Goal: Task Accomplishment & Management: Complete application form

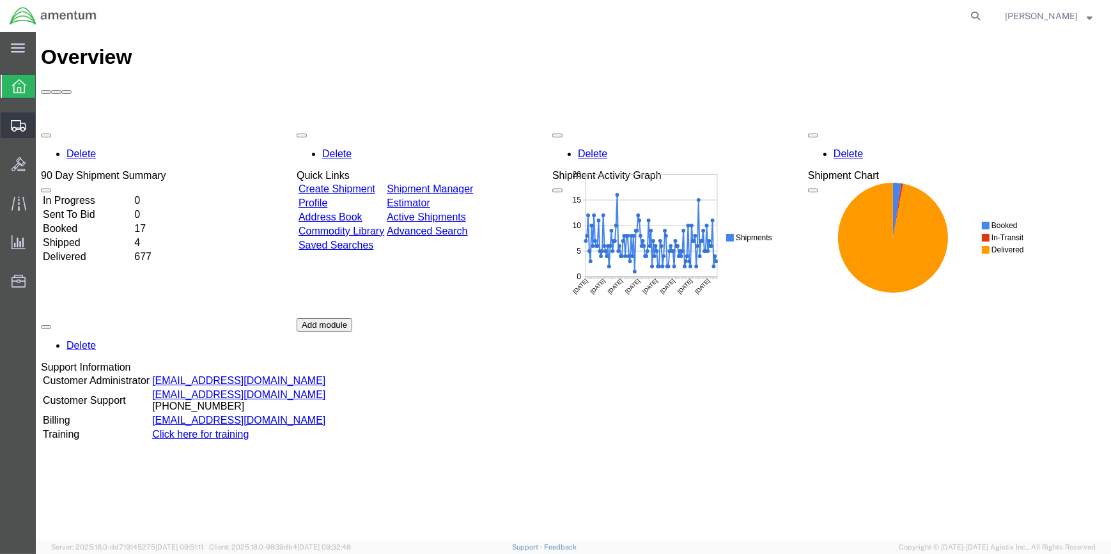
click at [0, 0] on span "Create Shipment" at bounding box center [0, 0] width 0 height 0
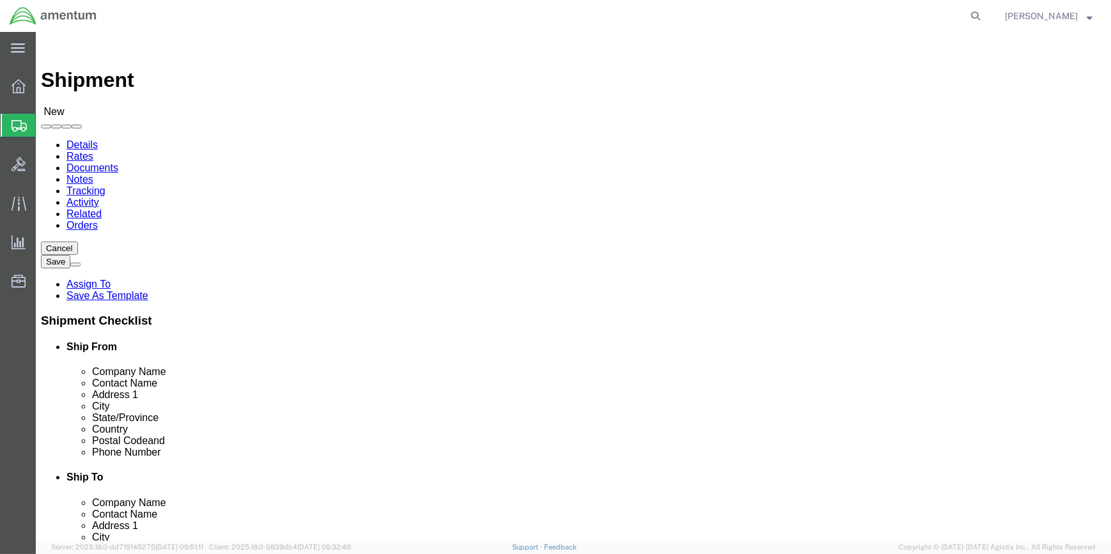
select select
type input "WSA"
select select "49914"
select select "[GEOGRAPHIC_DATA]"
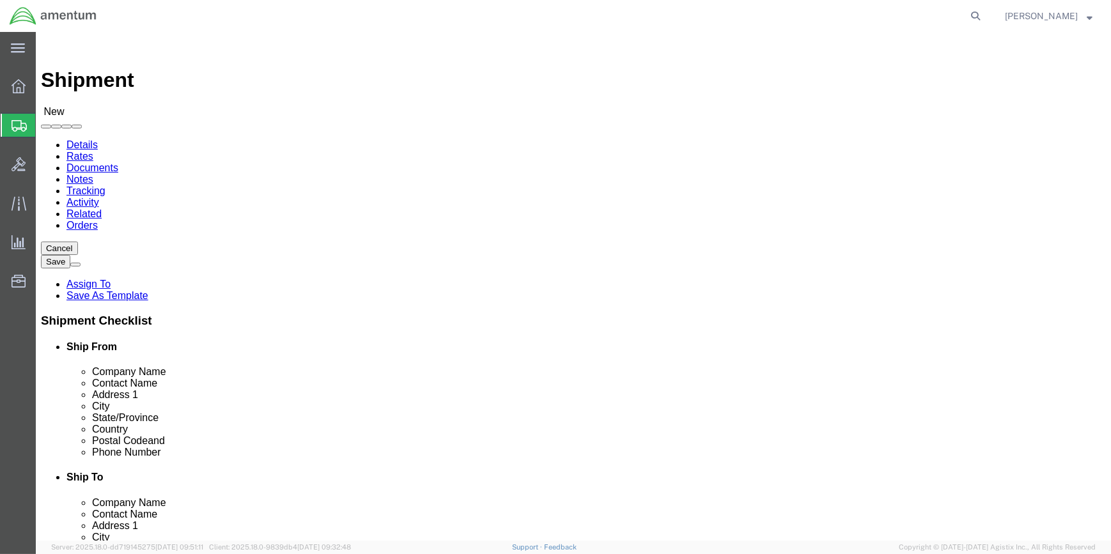
drag, startPoint x: 214, startPoint y: 256, endPoint x: 156, endPoint y: 256, distance: 58.2
click input "text"
type input "[PERSON_NAME]"
click input "text"
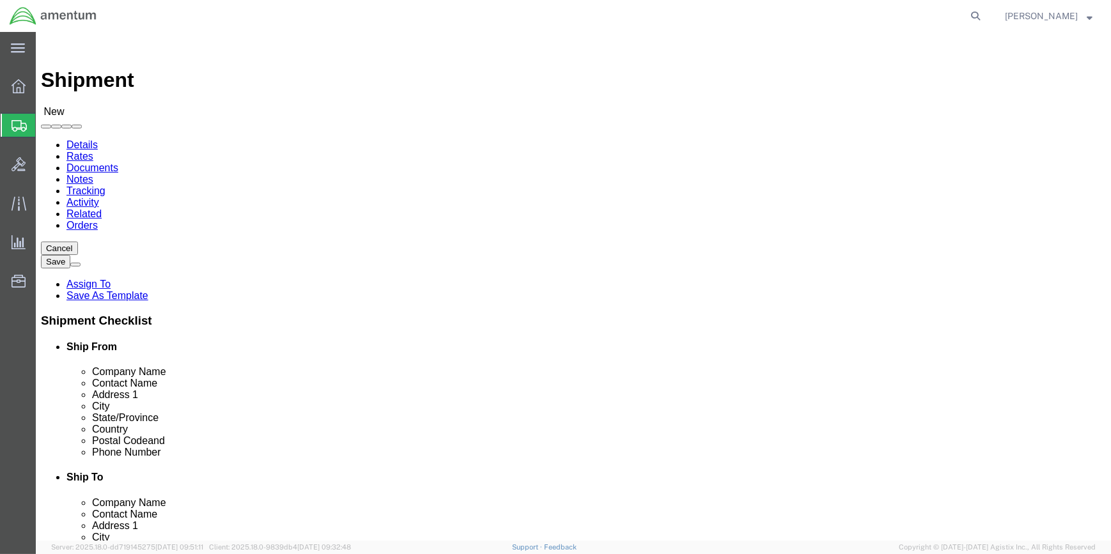
type input "[PHONE_NUMBER]"
drag, startPoint x: 232, startPoint y: 457, endPoint x: 173, endPoint y: 457, distance: 58.8
click input "text"
type input "[PERSON_NAME][EMAIL_ADDRESS][PERSON_NAME][DOMAIN_NAME]"
type input "s"
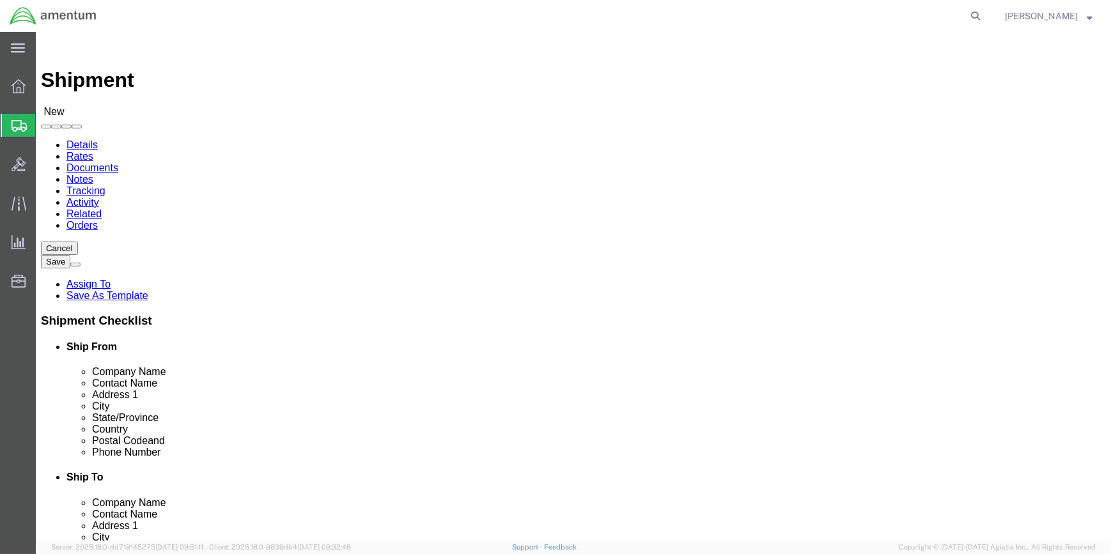
type input "sg"
click input "text"
type input "j"
type input "[PERSON_NAME]"
click p "- NORTHROP GRUMMAN CBP - ([PERSON_NAME]) [STREET_ADDRESS][PERSON_NAME]"
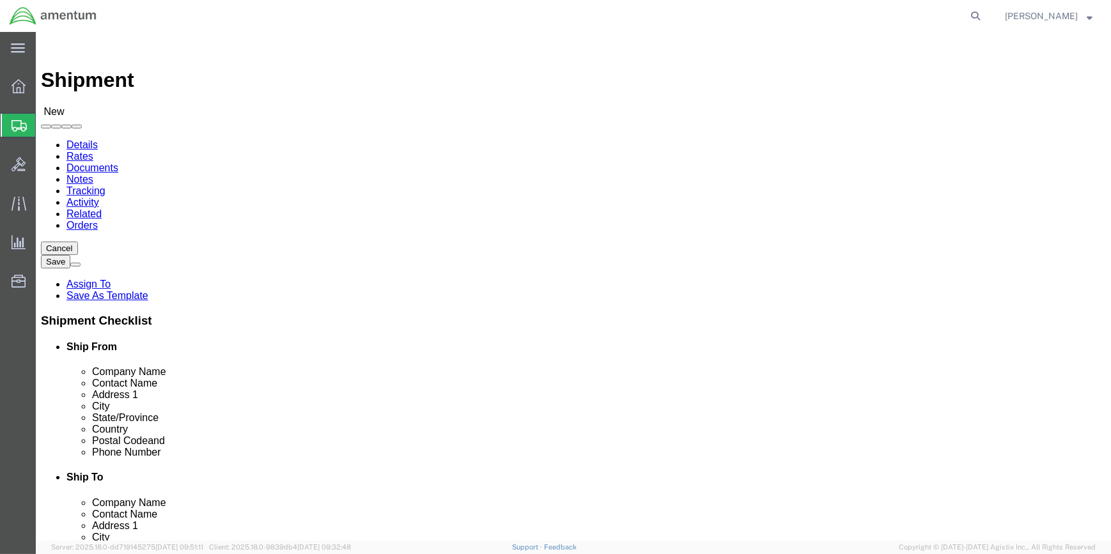
select select "FL"
type input "[PERSON_NAME]"
click input "text"
paste input "[PERSON_NAME][EMAIL_ADDRESS][DOMAIN_NAME]"
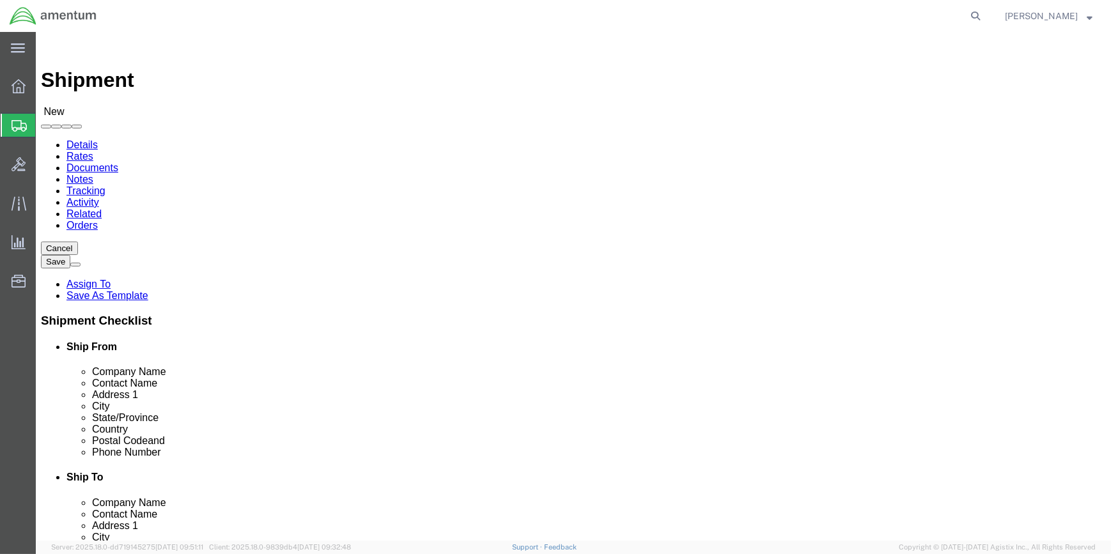
type input "[PERSON_NAME][EMAIL_ADDRESS][DOMAIN_NAME]"
click label
click input "checkbox"
click label
click input "checkbox"
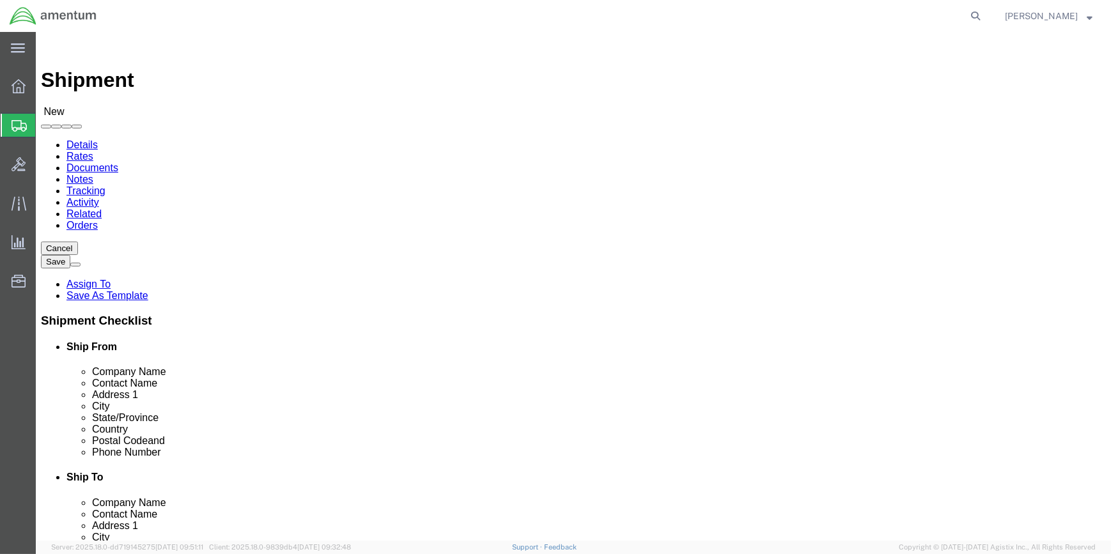
checkbox input "true"
paste input "[PHONE_NUMBER]"
type input "[PHONE_NUMBER]"
drag, startPoint x: 873, startPoint y: 545, endPoint x: 868, endPoint y: 540, distance: 6.8
click at [873, 544] on agx-app-version "Server: 2025.18.0-dd719145275 [DATE] 09:51:11 Client: 2025.18.0-9839db4 [DATE] …" at bounding box center [573, 547] width 1075 height 13
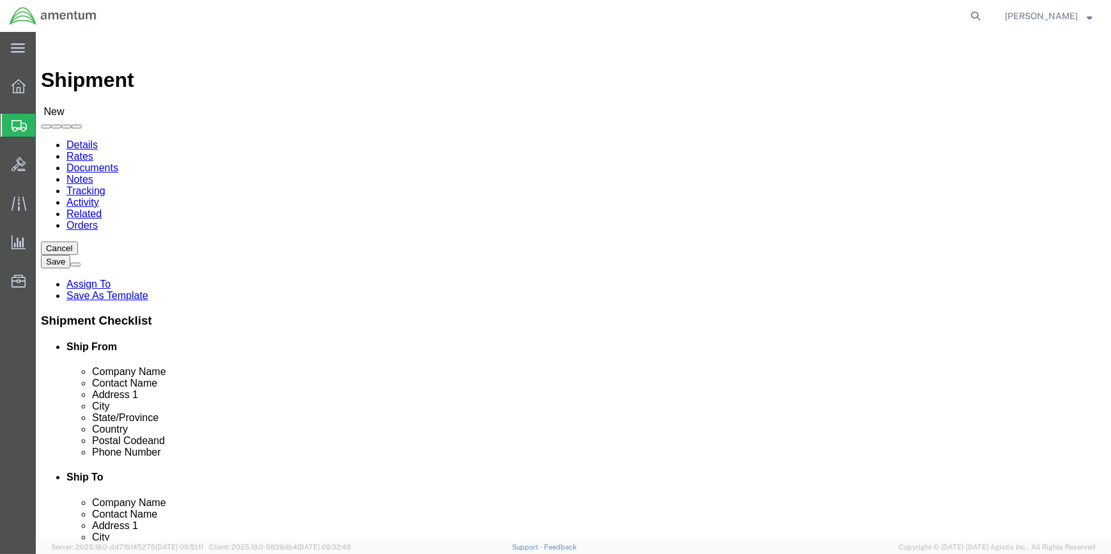
click div "Shipment Checklist Ship From Company Name Contact Name Address 1 City State/Pro…"
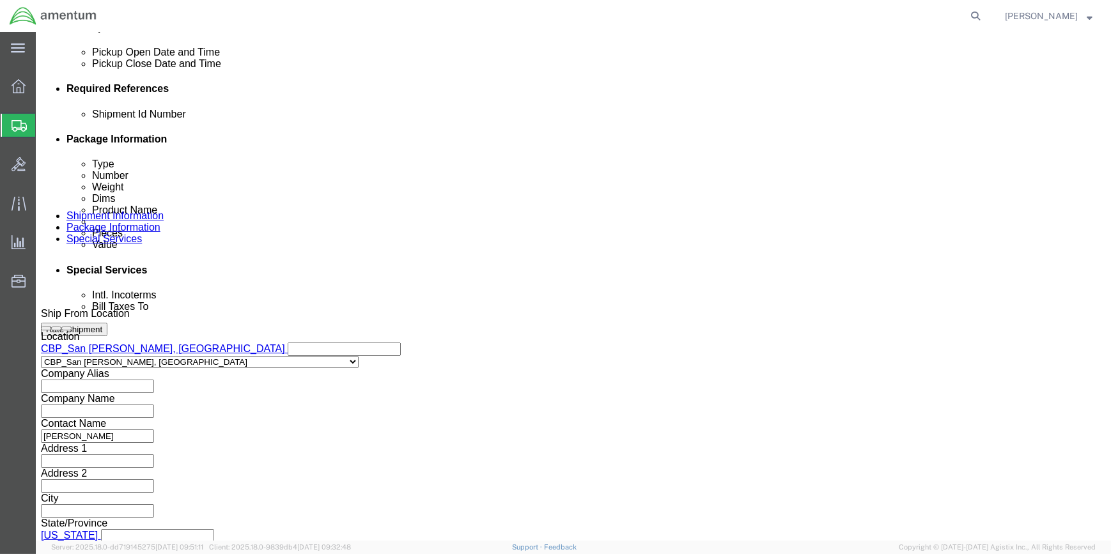
scroll to position [588, 0]
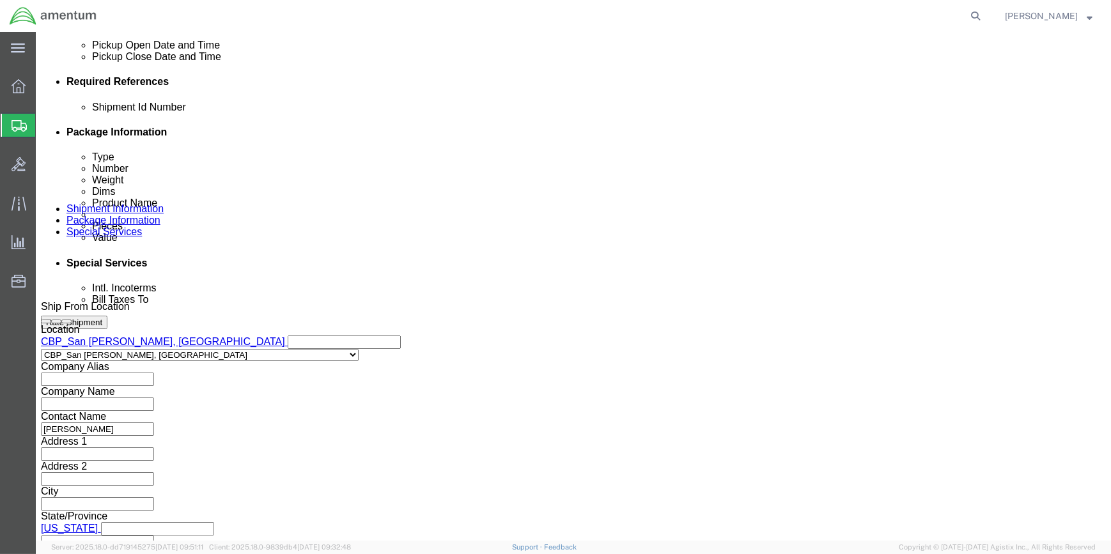
drag, startPoint x: 755, startPoint y: 153, endPoint x: 668, endPoint y: 155, distance: 87.6
click button "Add reference"
drag, startPoint x: 394, startPoint y: 197, endPoint x: 380, endPoint y: 208, distance: 18.2
click select "Select Account Type Activity ID Airline Appointment Number ASN Batch Request # …"
select select "CUSTREF"
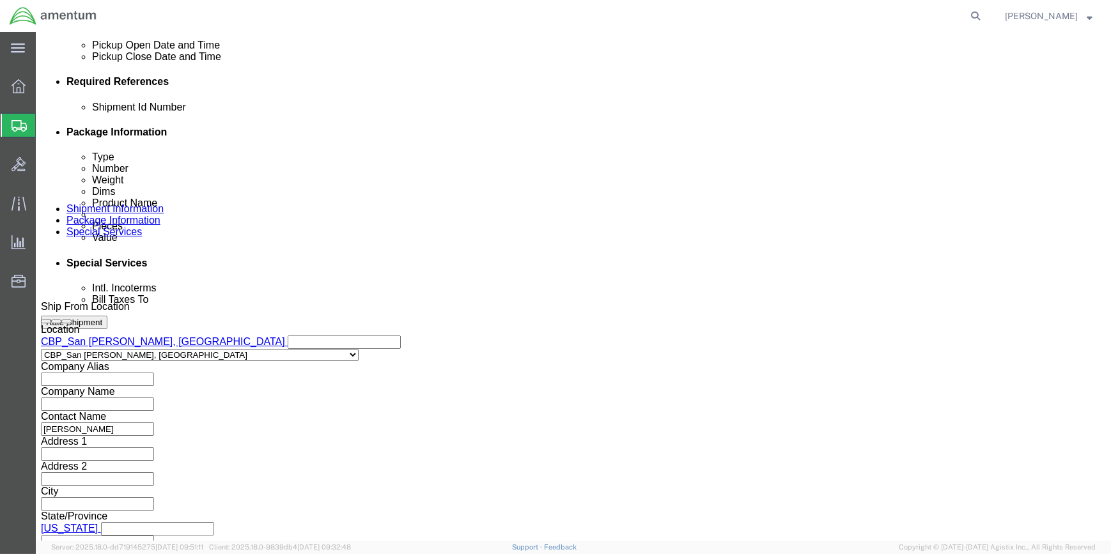
click select "Select Account Type Activity ID Airline Appointment Number ASN Batch Request # …"
click input "text"
type input "ALSE RETURN SHIPMENT"
drag, startPoint x: 746, startPoint y: 158, endPoint x: 726, endPoint y: 158, distance: 19.8
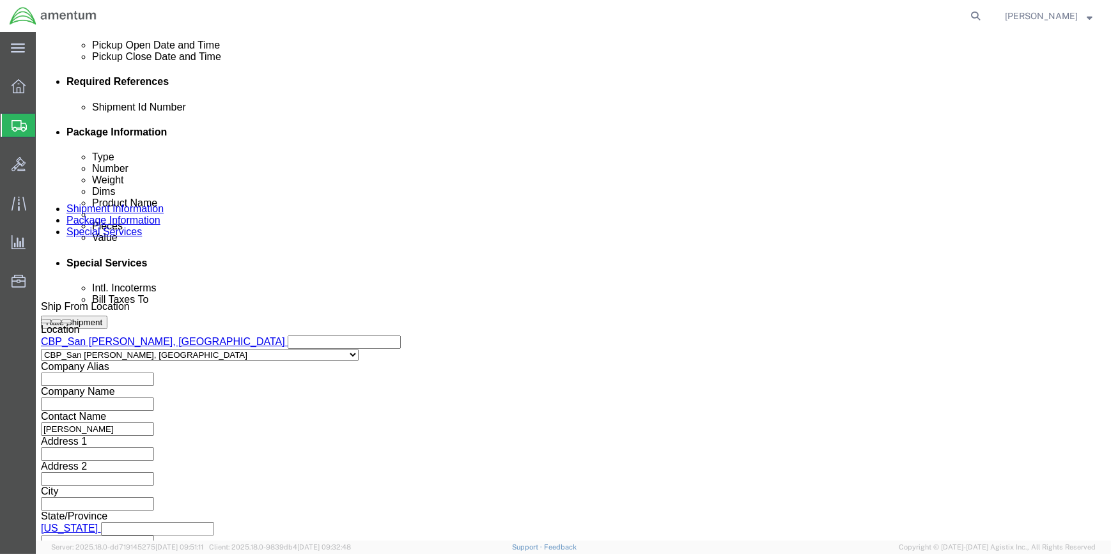
click button "Add reference"
click input "text"
type input "CBP"
drag, startPoint x: 753, startPoint y: 155, endPoint x: 761, endPoint y: 158, distance: 7.5
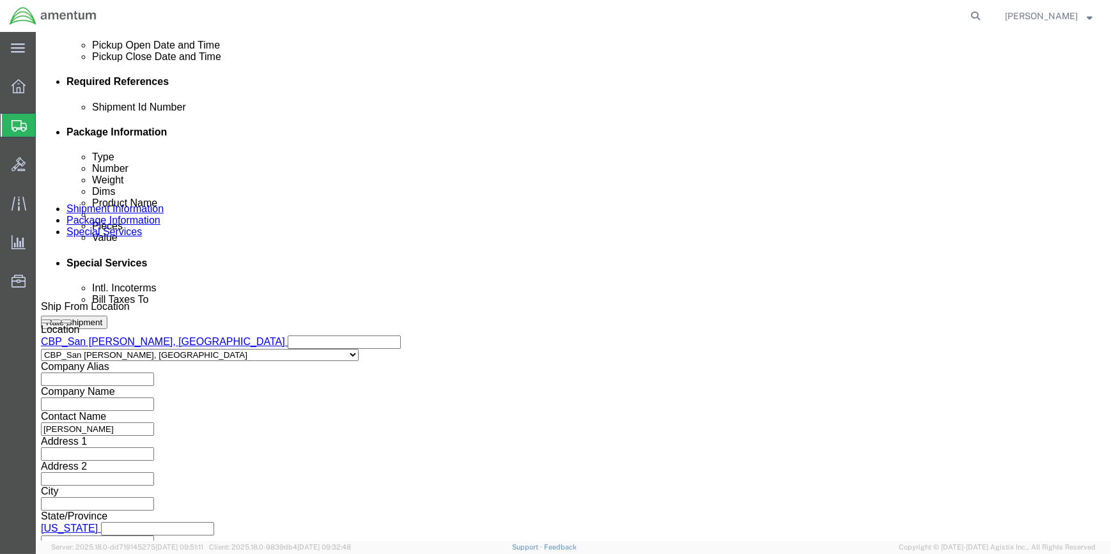
click button "Add reference"
click select "Select Account Type Activity ID Airline Appointment Number ASN Batch Request # …"
select select "PROJNUM"
click select "Select Account Type Activity ID Airline Appointment Number ASN Batch Request # …"
drag, startPoint x: 194, startPoint y: 223, endPoint x: 228, endPoint y: 219, distance: 34.1
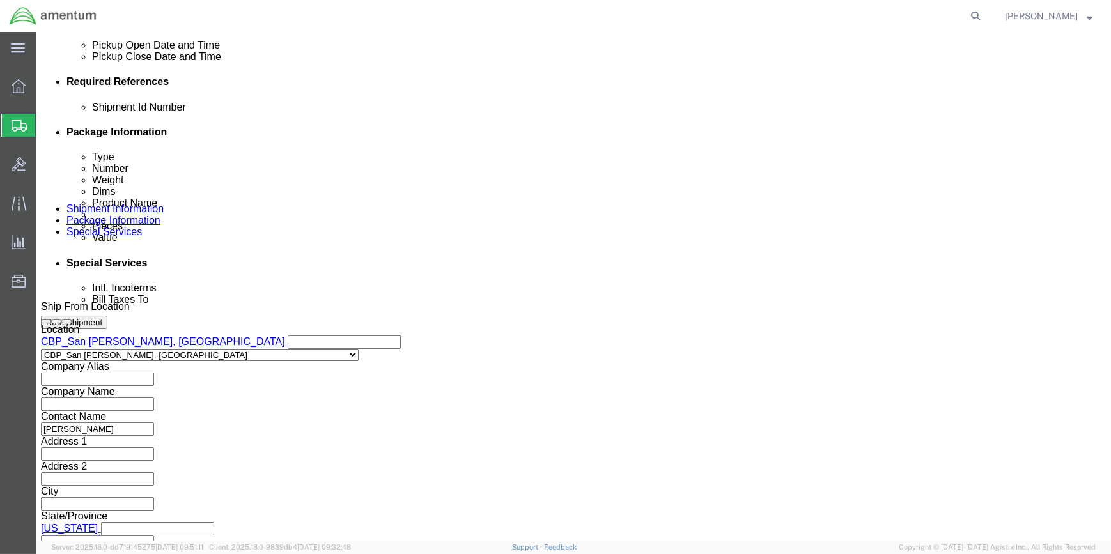
click input "text"
type input "6118.03.03.2219.000.WSA.0000"
click button "Continue"
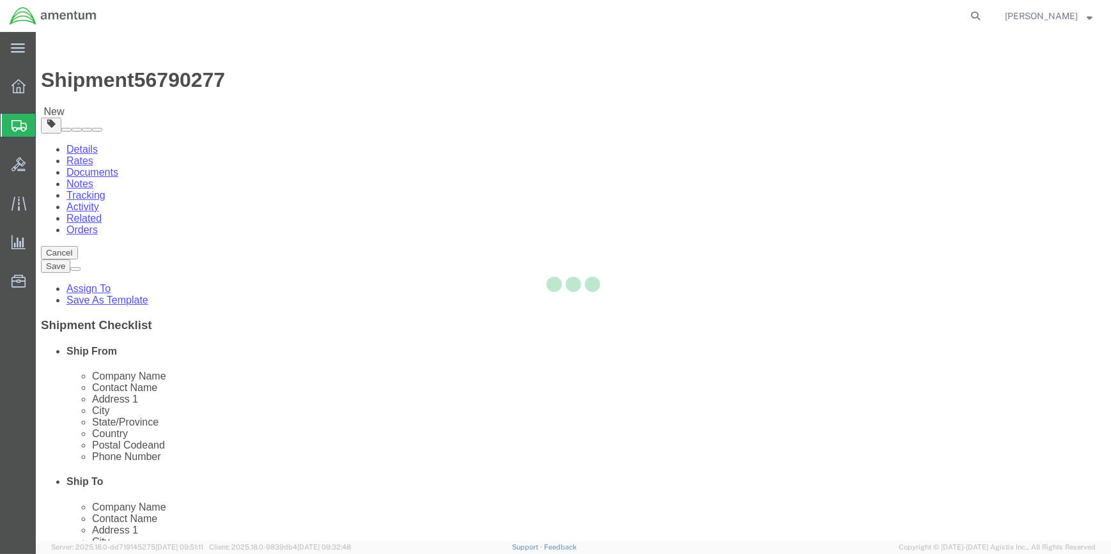
select select "CBOX"
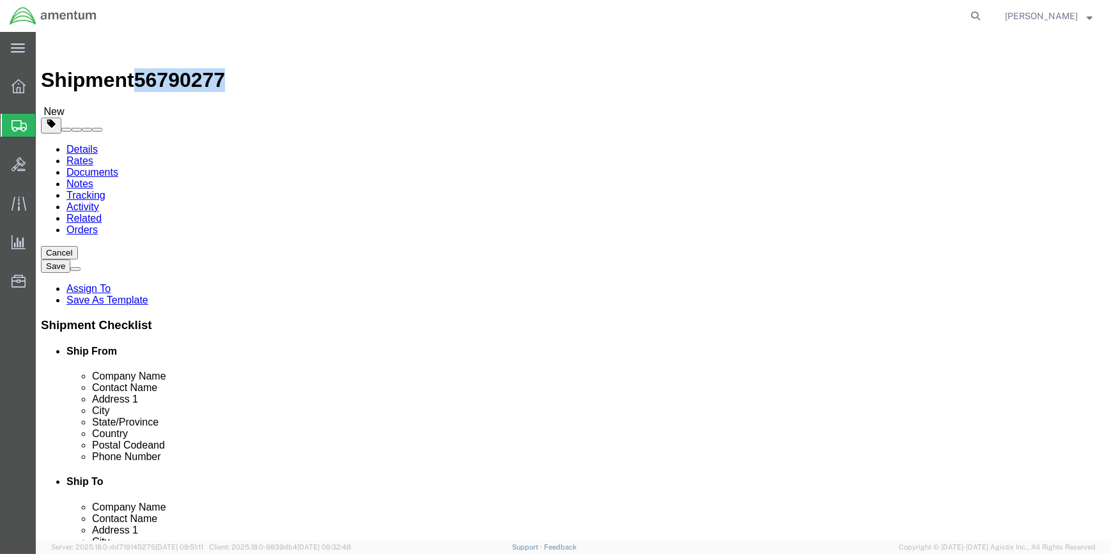
drag, startPoint x: 107, startPoint y: 13, endPoint x: 171, endPoint y: 13, distance: 63.9
click span "56790277"
copy span "56790277"
click icon
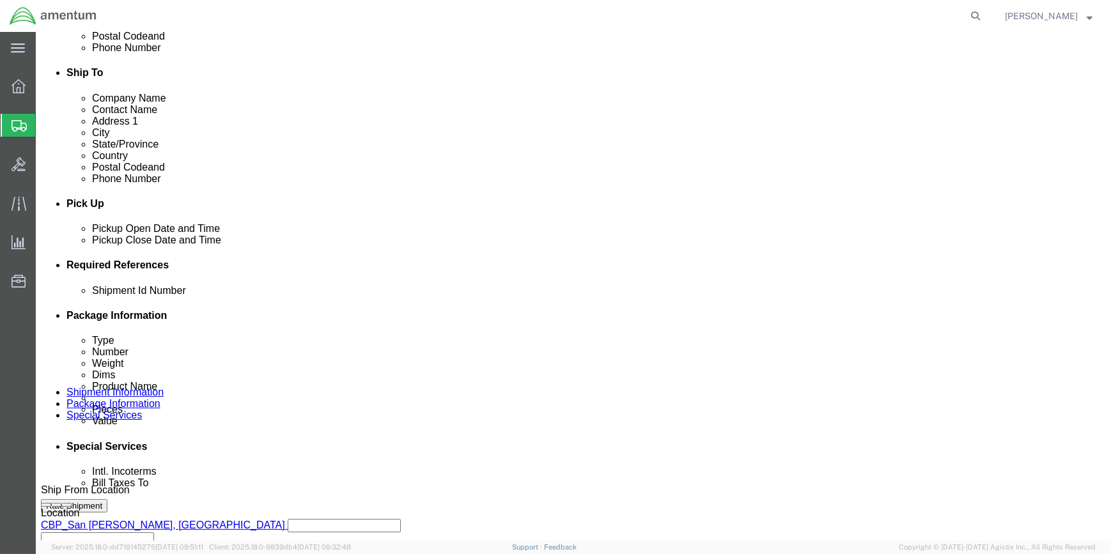
scroll to position [581, 0]
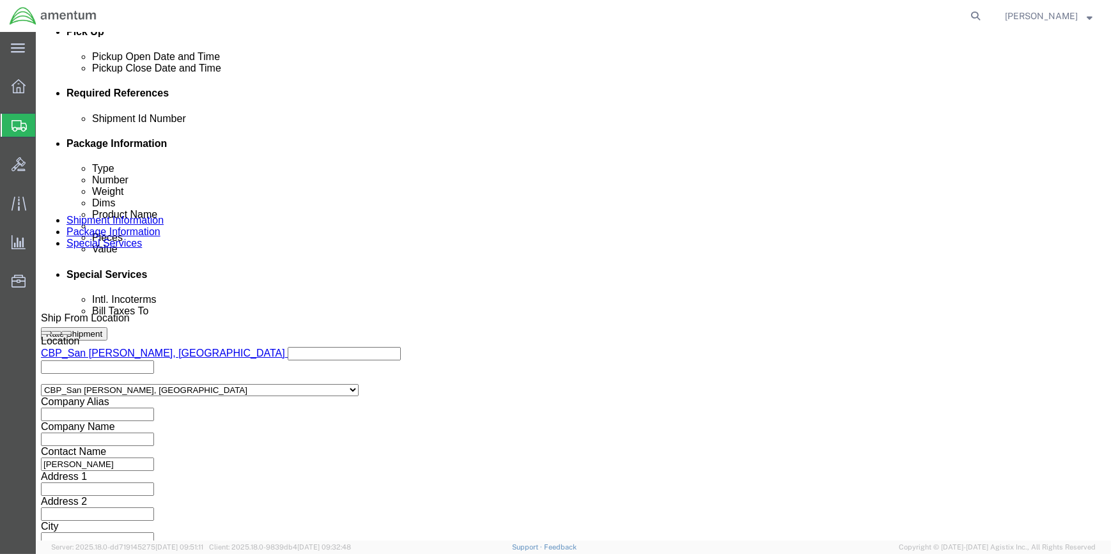
click input "text"
paste input "56790277"
type input "56790277"
click icon
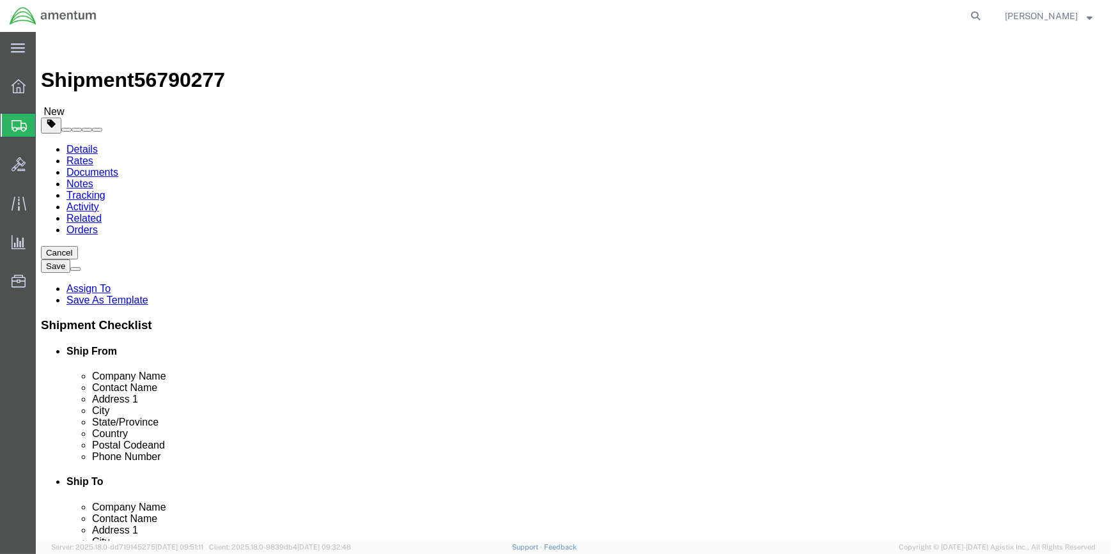
click input "text"
type input "18"
type input "28"
click input "0.00"
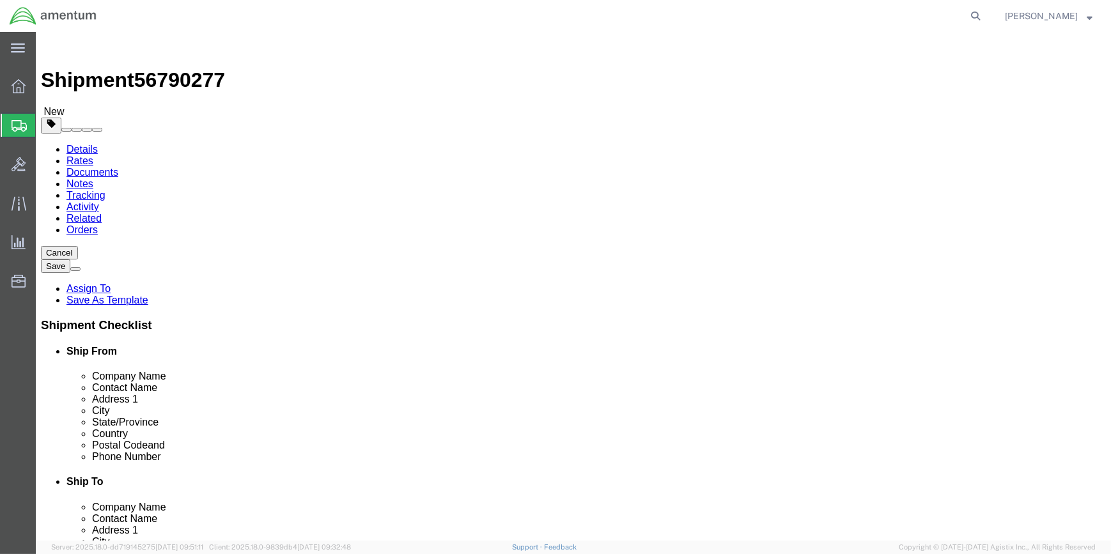
type input "0"
type input "95"
click link "Add Content"
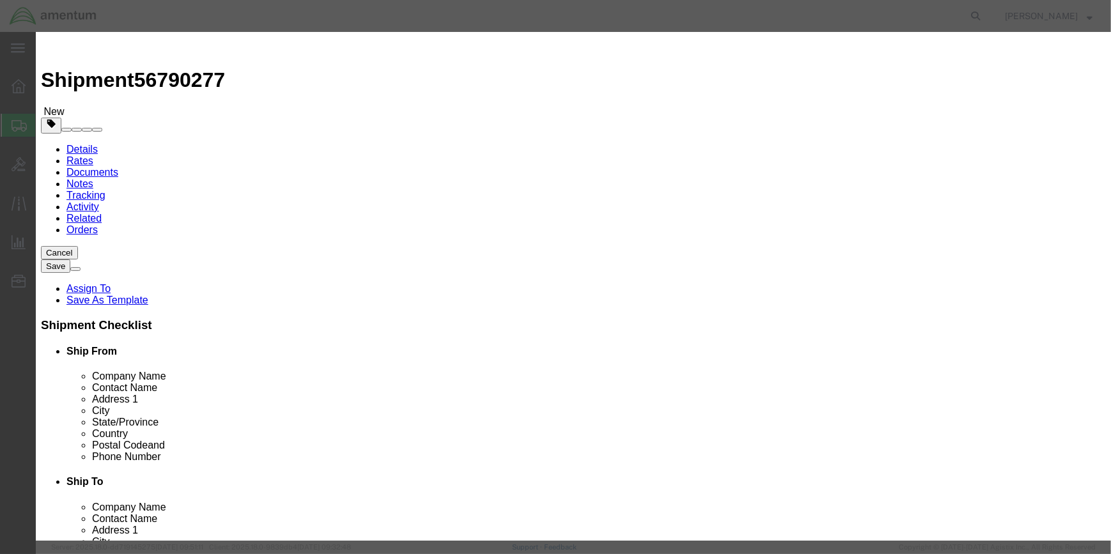
click input "text"
type input "CREW VEST"
checkbox input "true"
select select
type input "0.07"
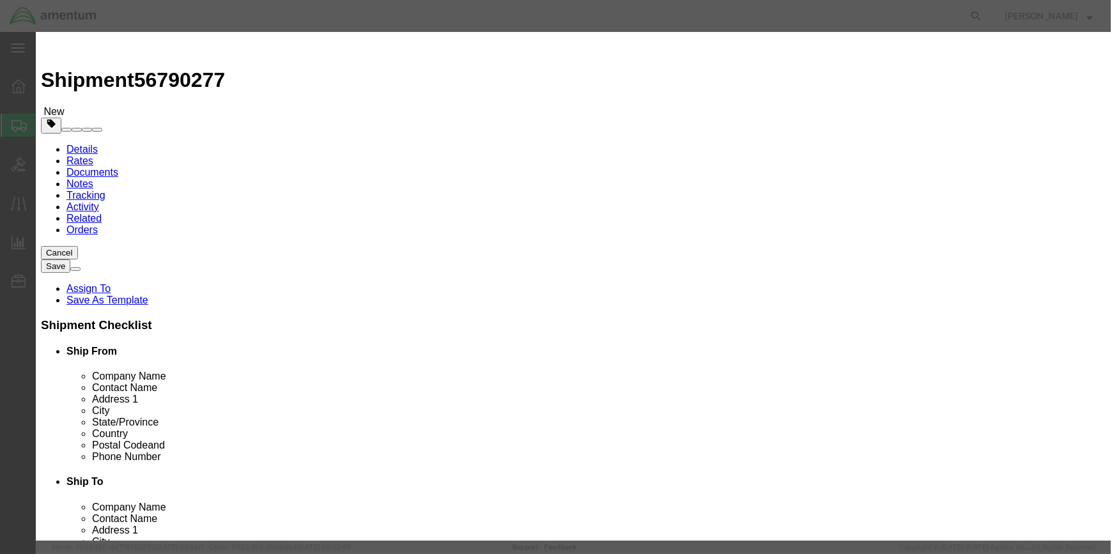
select select
type input "LIFE-SAVING APPLIANCES, SELF-INFLATING"
type input "2990"
select select "9 Miscellaneous"
select select "BOXES"
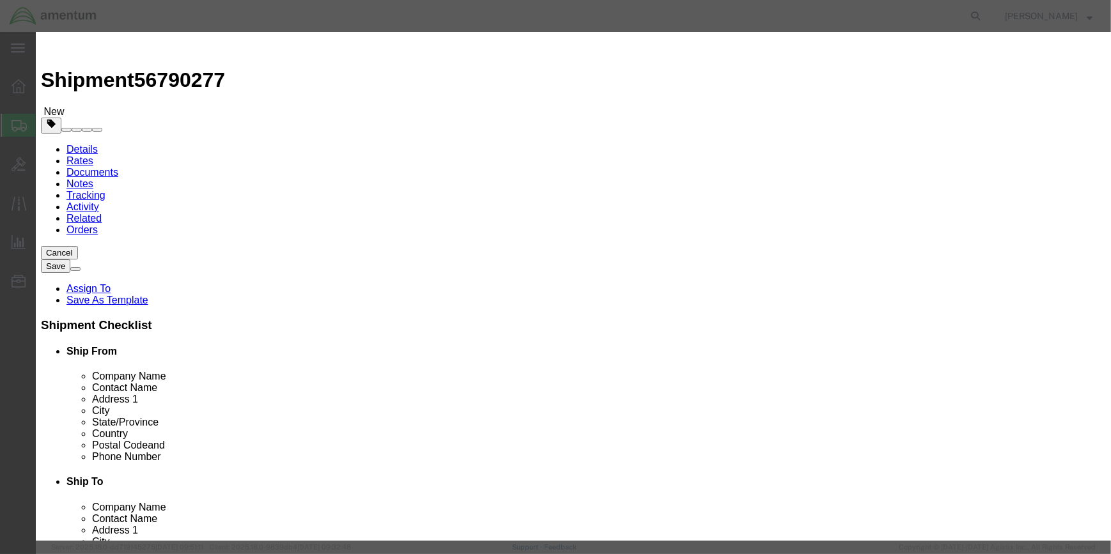
select select "FIBERBOARD"
type input "955"
type input "42.9"
select select "KGS"
type input "CHEMTREC"
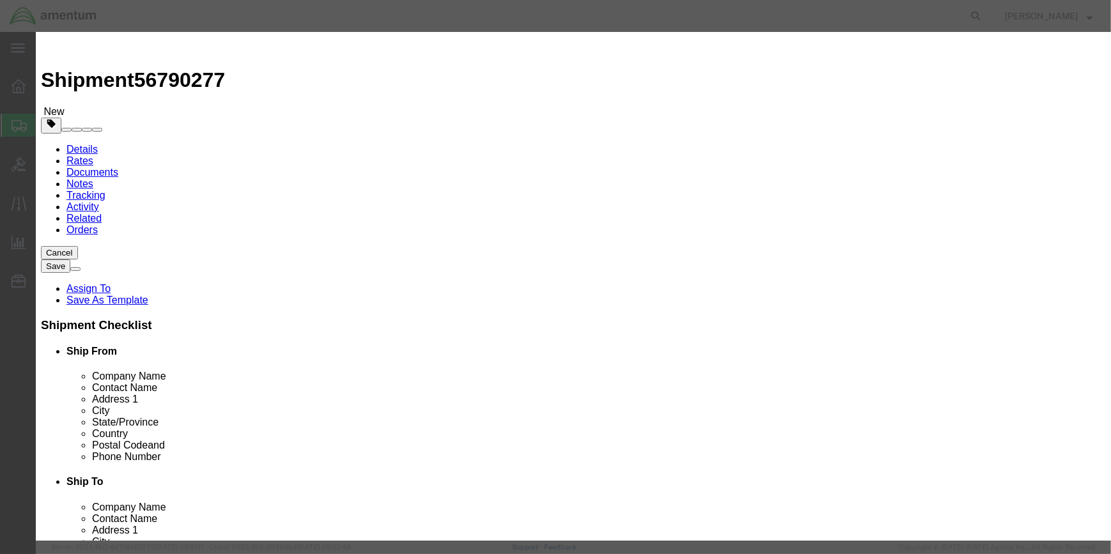
type input "CCN 216832"
type input "[PHONE_NUMBER]"
type input "CREW VEST"
type input "6"
type input "0.42"
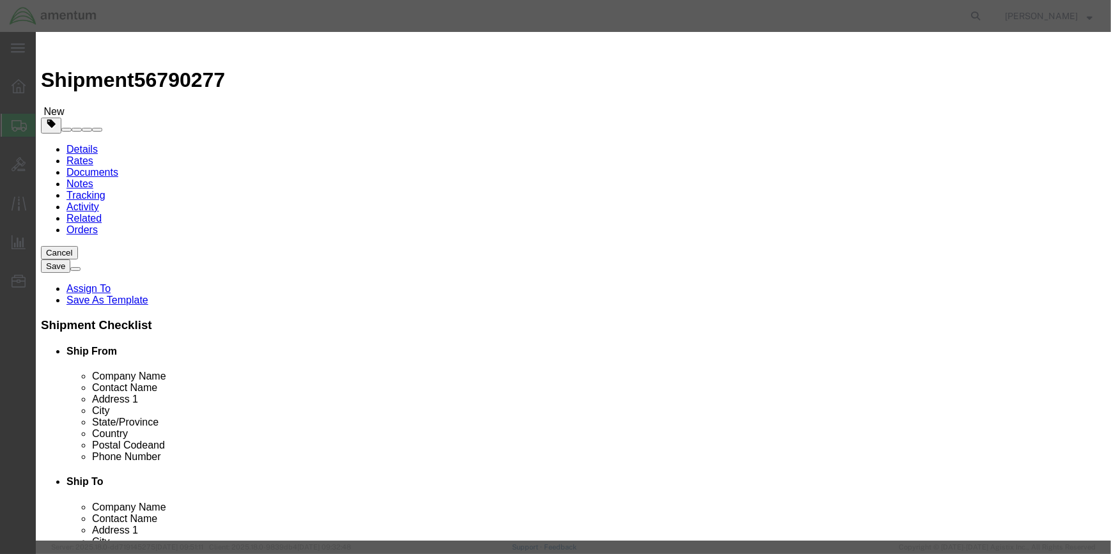
type input ".06"
click input "42.9"
type input "4"
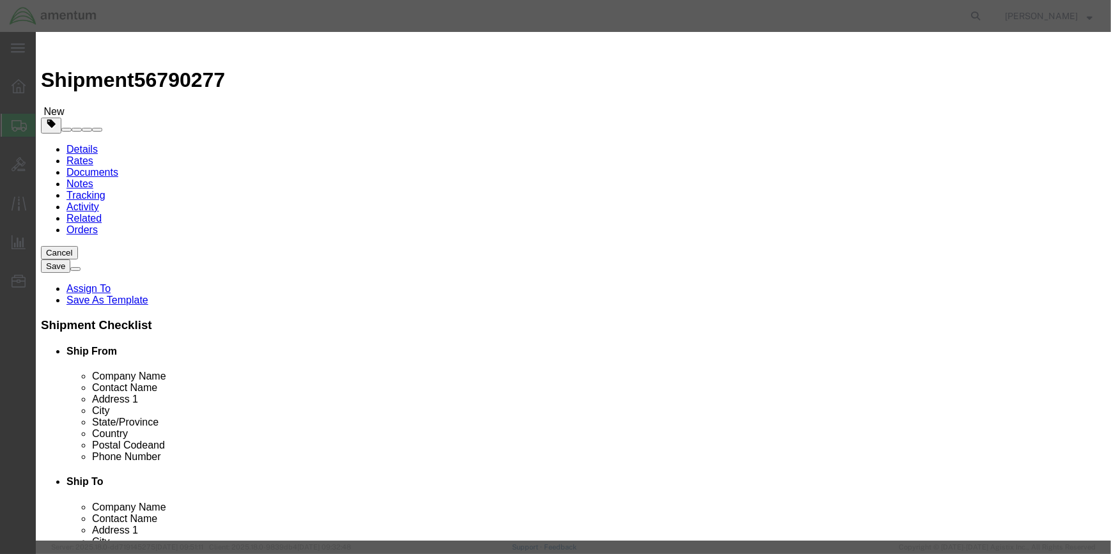
type input "36.8"
click button "Save & Close"
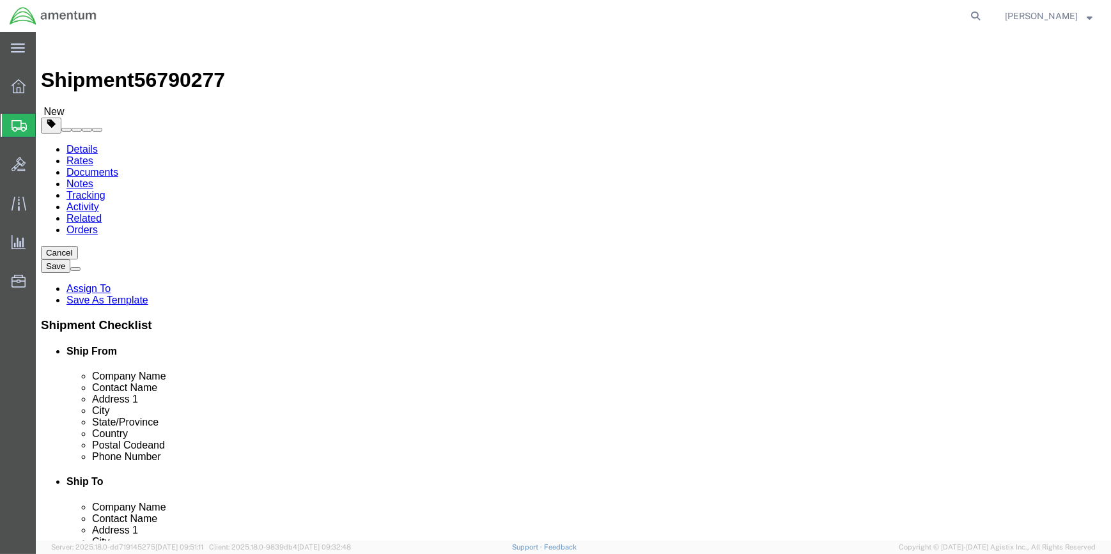
click div "Package Content # 1 x Package Type Select BCK Boxes Bale(s) Basket(s) Bolt(s) B…"
click link "Add Package"
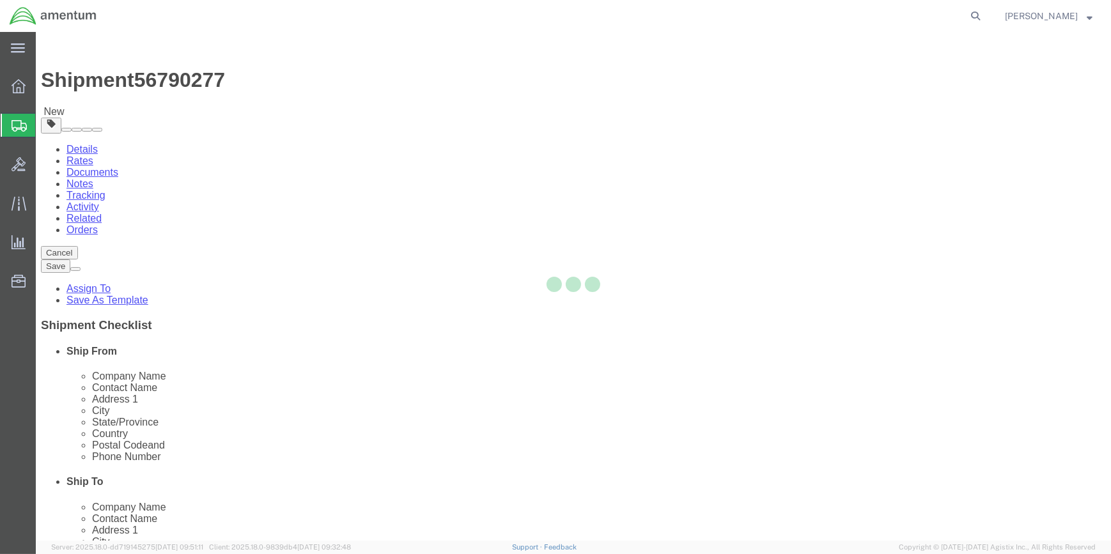
select select "CBOX"
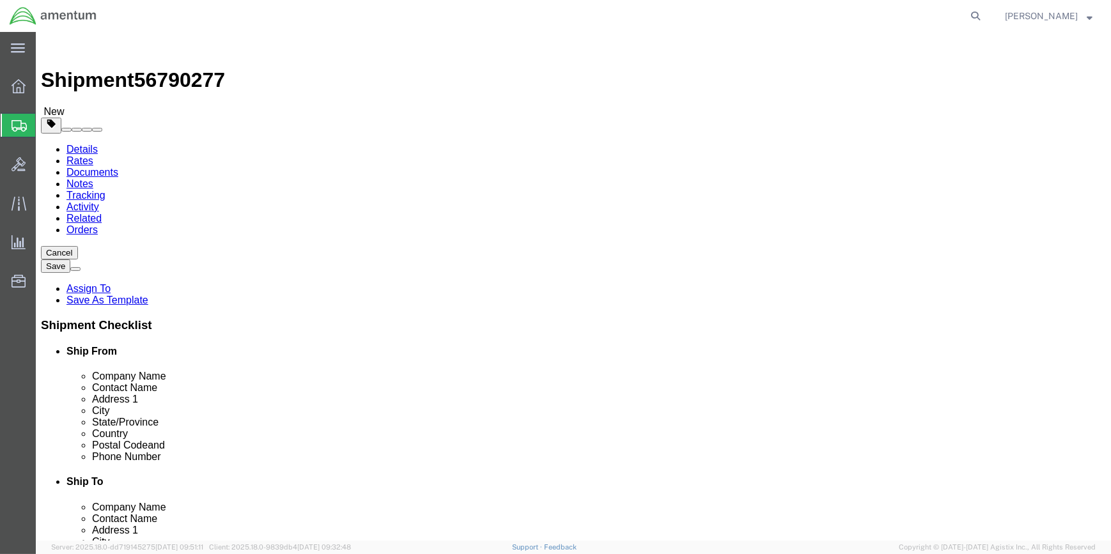
click span "button"
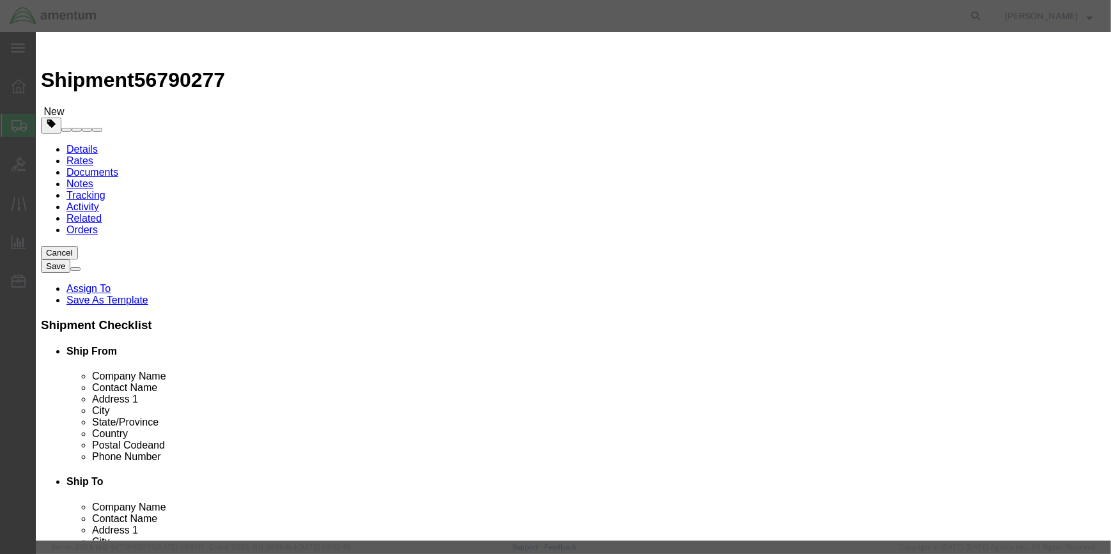
click button "Yes"
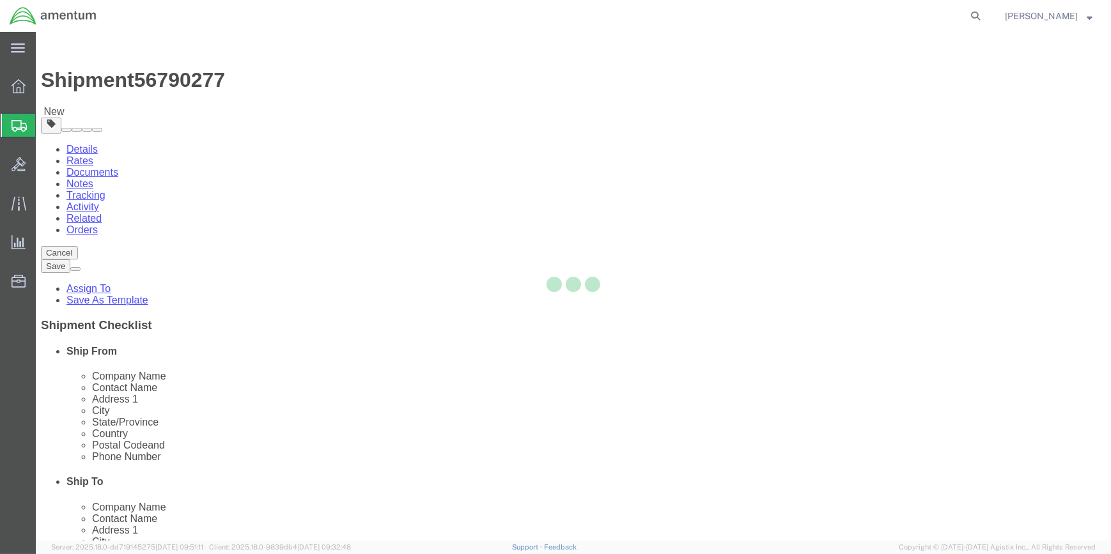
select select "CBOX"
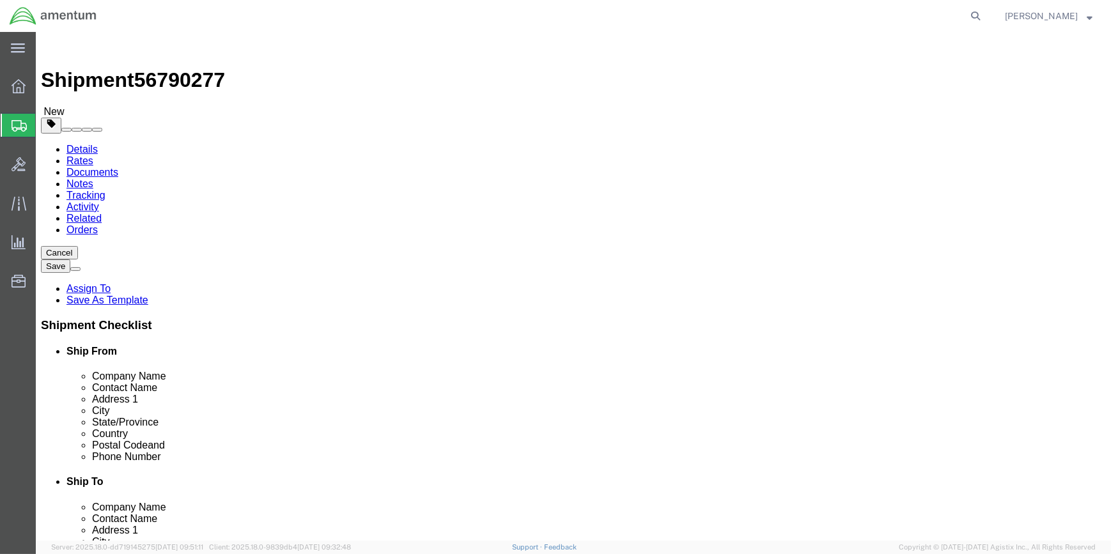
click icon
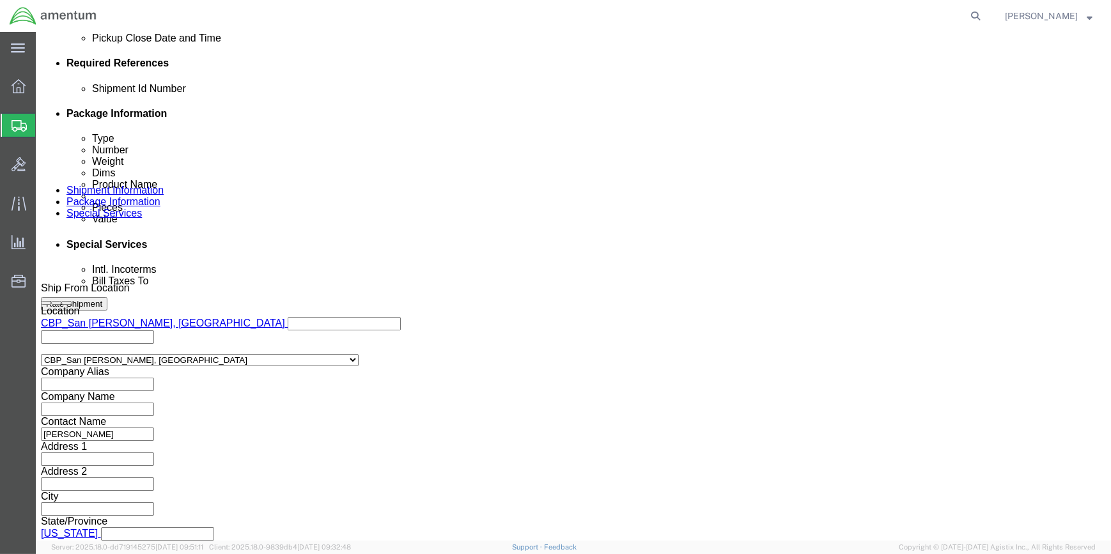
scroll to position [612, 0]
drag, startPoint x: 782, startPoint y: 456, endPoint x: 698, endPoint y: 394, distance: 103.8
click button "Continue"
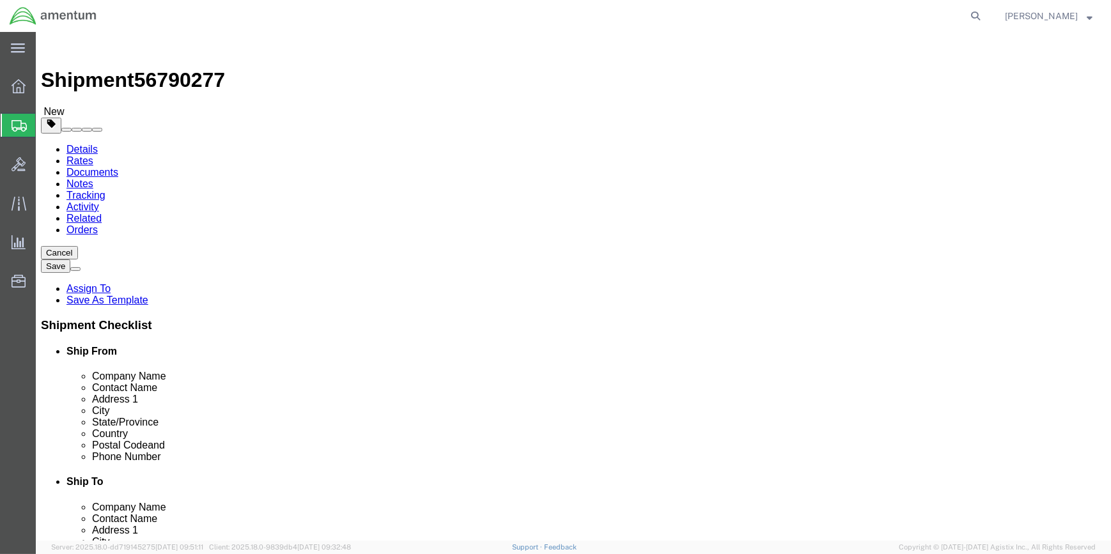
click input "text"
type input "18"
type input "28"
type input "95"
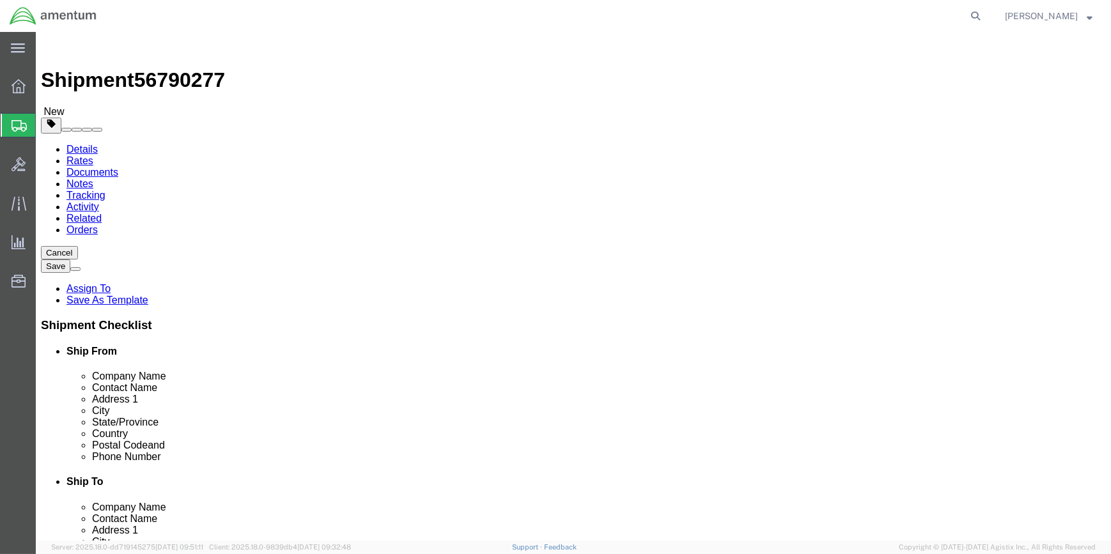
click link "Add Content"
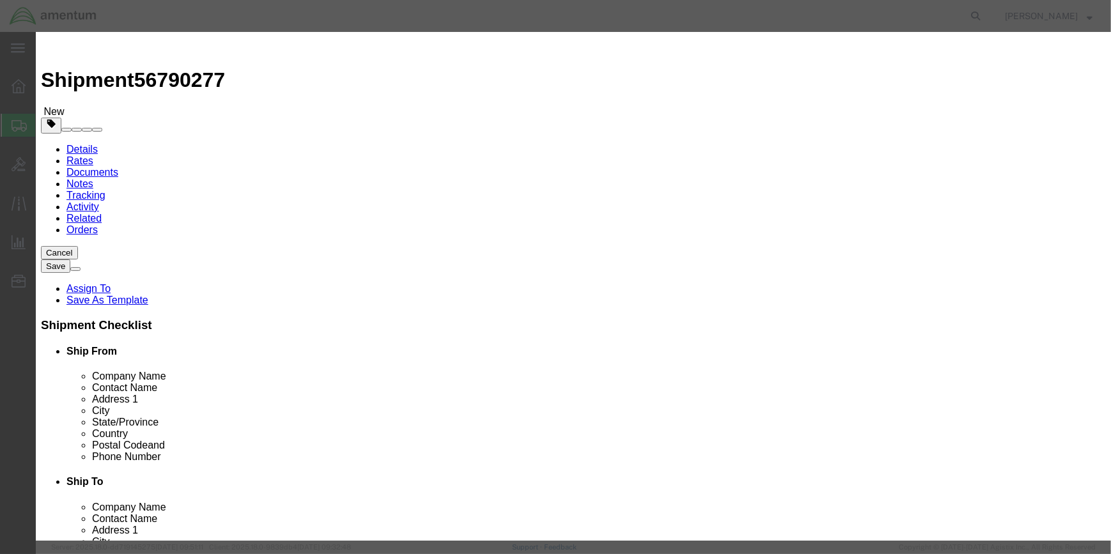
click input "text"
type input "CREW VEST"
drag, startPoint x: 384, startPoint y: 111, endPoint x: 417, endPoint y: 146, distance: 47.5
click div "Name: CREW VEST Sku: Model: Description:"
checkbox input "true"
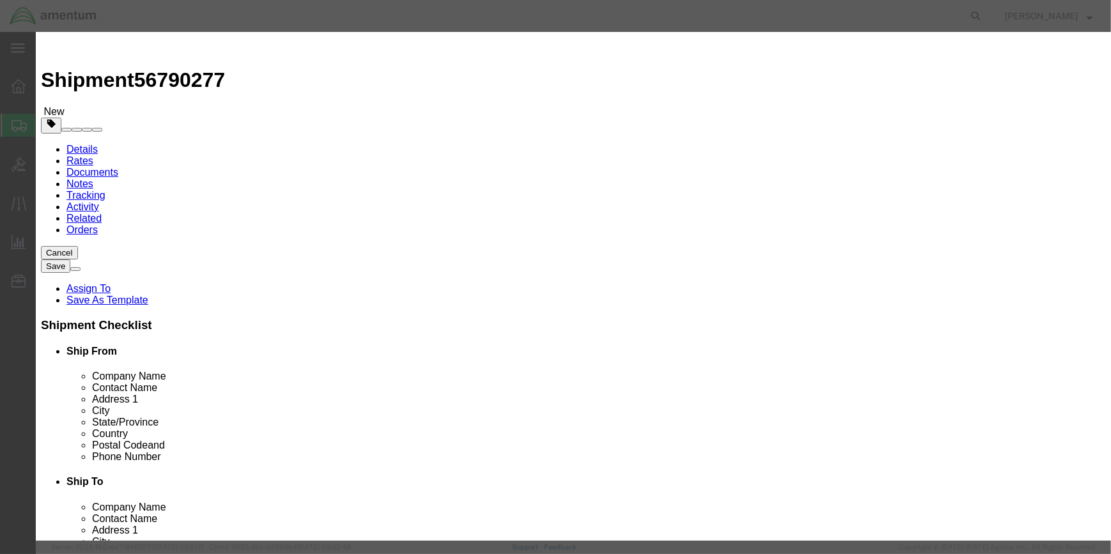
select select
type input "0.07"
select select
type input "LIFE-SAVING APPLIANCES, SELF-INFLATING"
type input "2990"
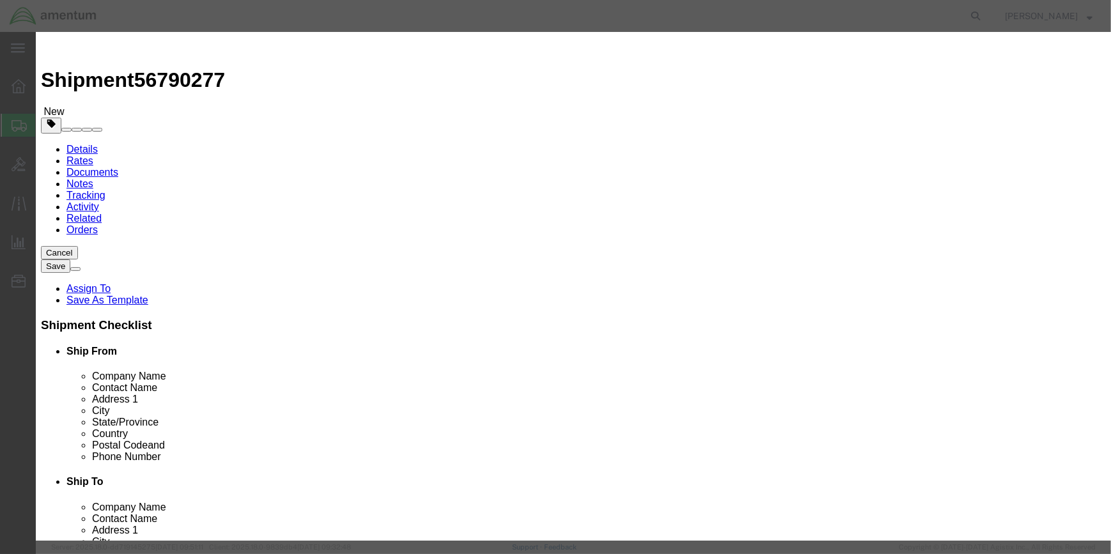
select select "9 Miscellaneous"
select select "BOXES"
select select "FIBERBOARD"
type input "955"
type input "42.9"
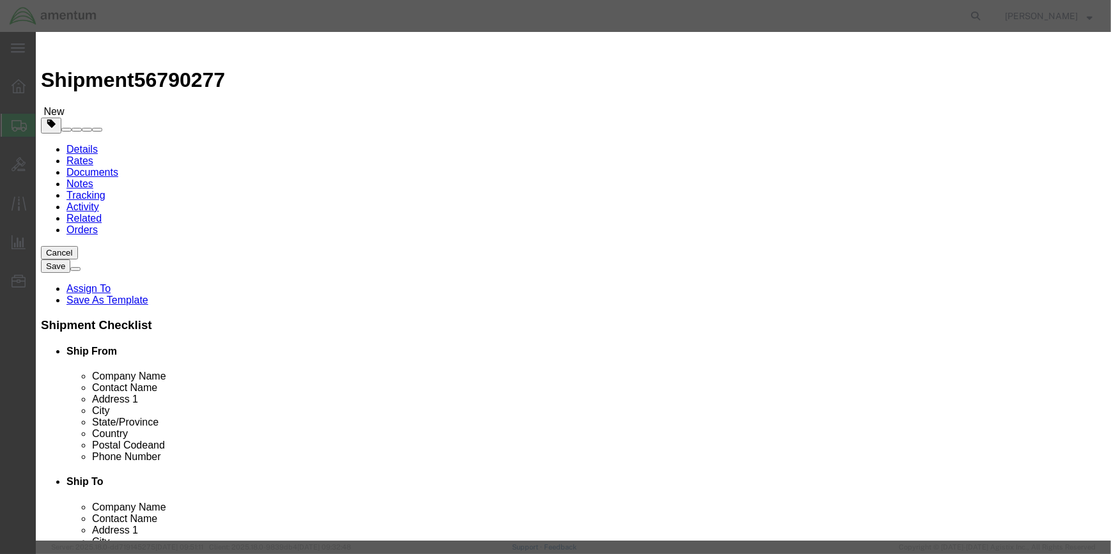
select select "KGS"
type input "CHEMTREC"
type input "CCN 216832"
type input "[PHONE_NUMBER]"
type input "CREW VEST"
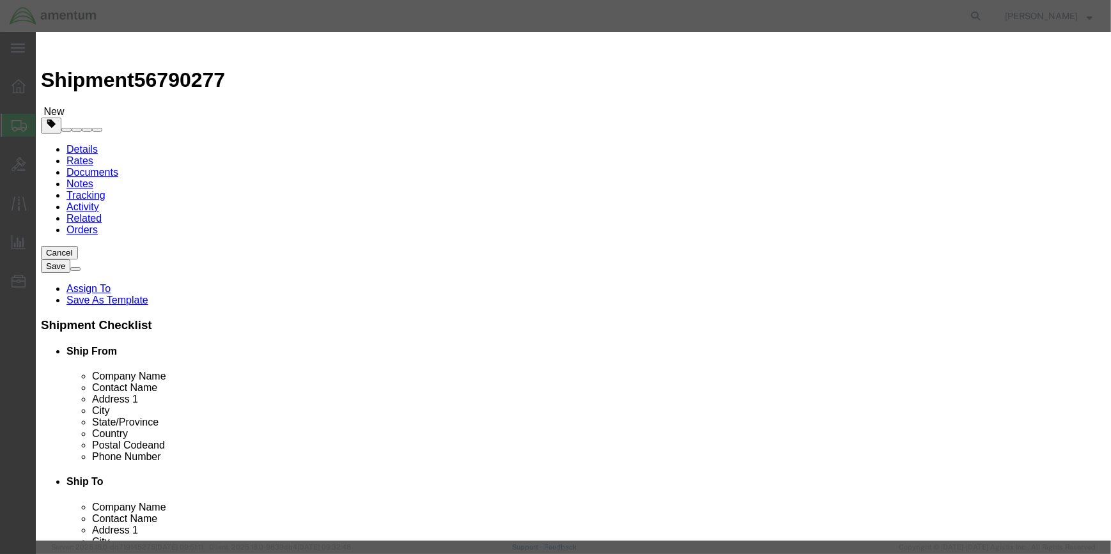
click input "0.07"
type input "0"
type input ".06"
click input "42.9"
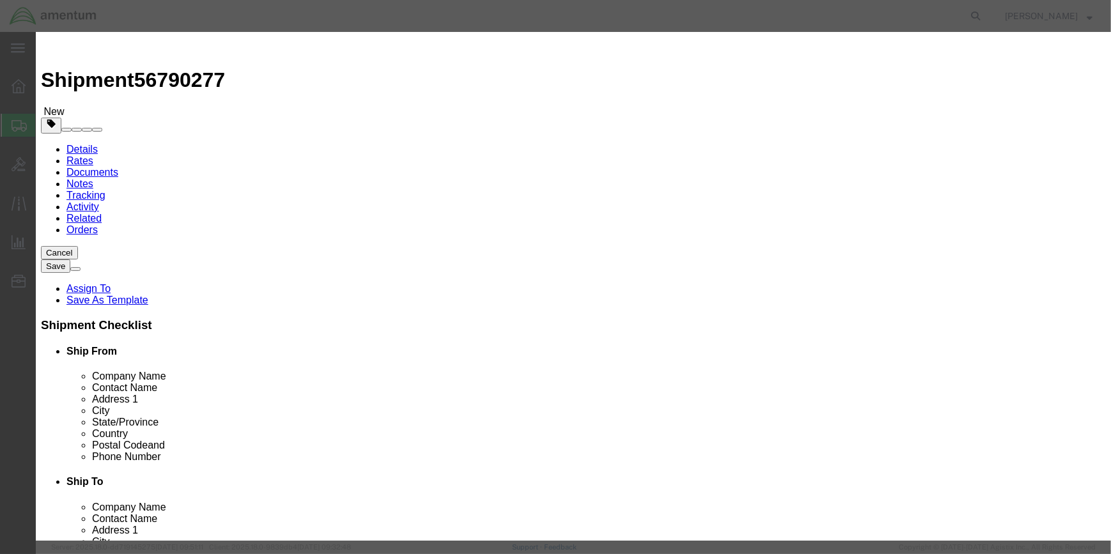
type input "4"
type input "36.8"
click button "Save & Close"
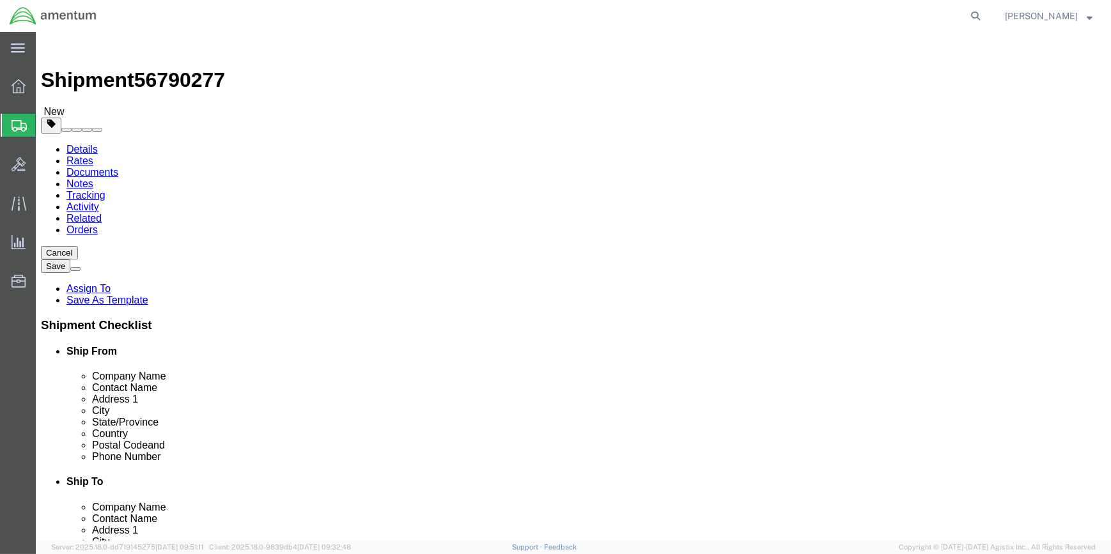
click span
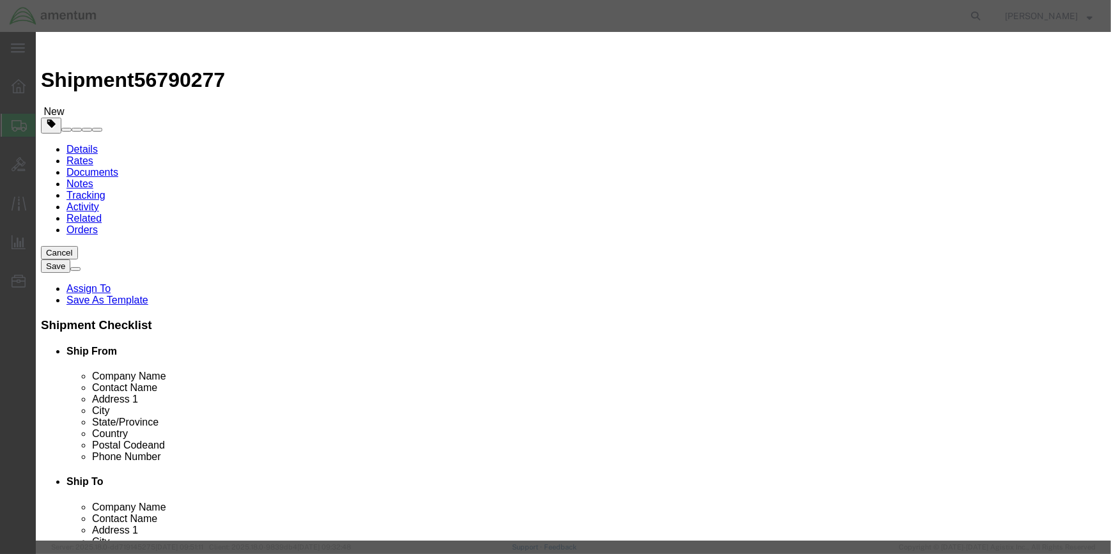
click input "text"
type input "SEA BOTTLE"
click input "0"
type input "6"
click input "text"
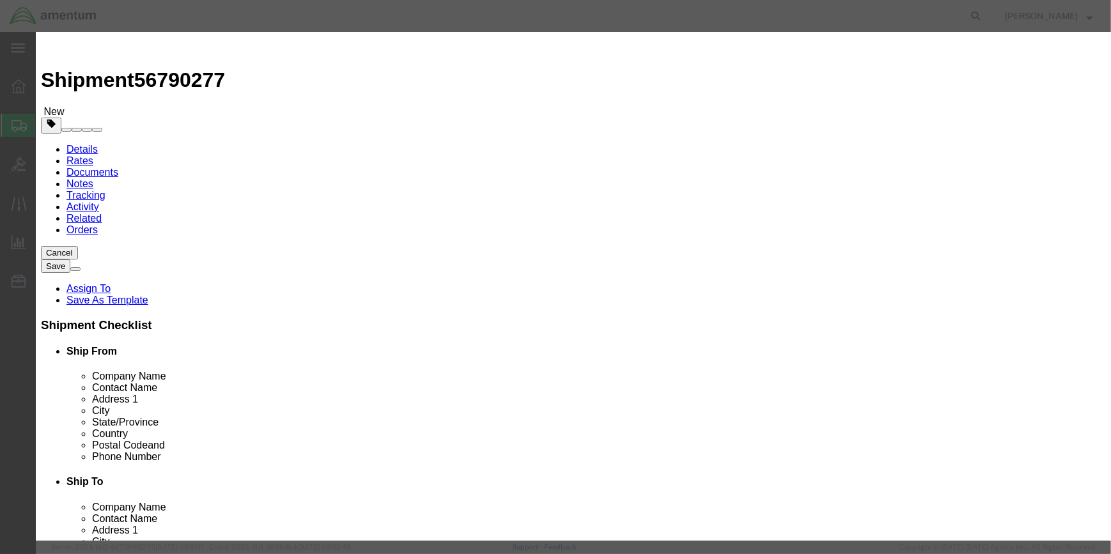
type input ".24"
click input "checkbox"
checkbox input "true"
click input "text"
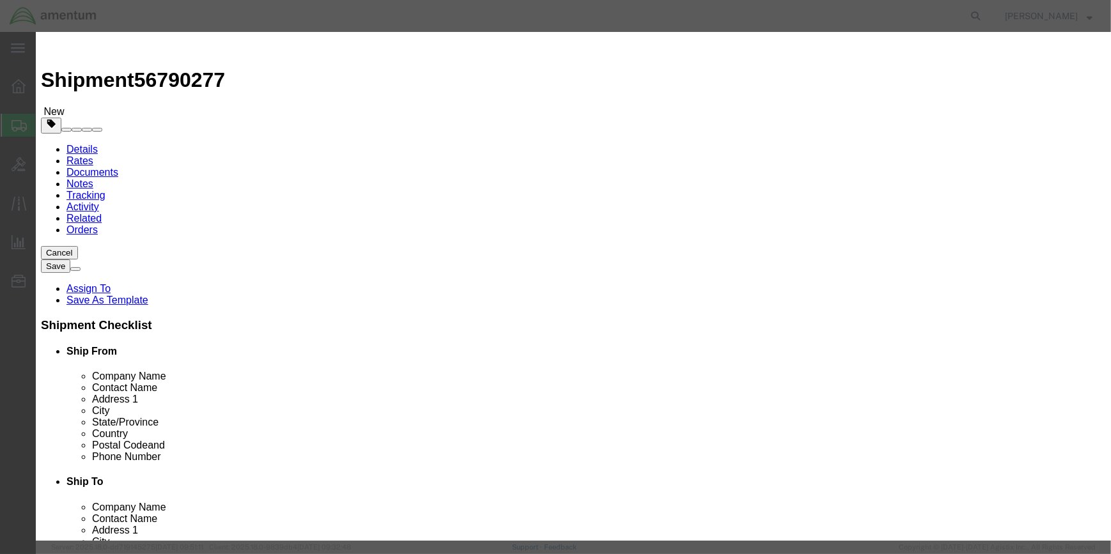
scroll to position [290, 0]
drag, startPoint x: 412, startPoint y: 167, endPoint x: 493, endPoint y: 167, distance: 81.2
click input "text"
type input "AIR,COMPRESSED"
type input "1002"
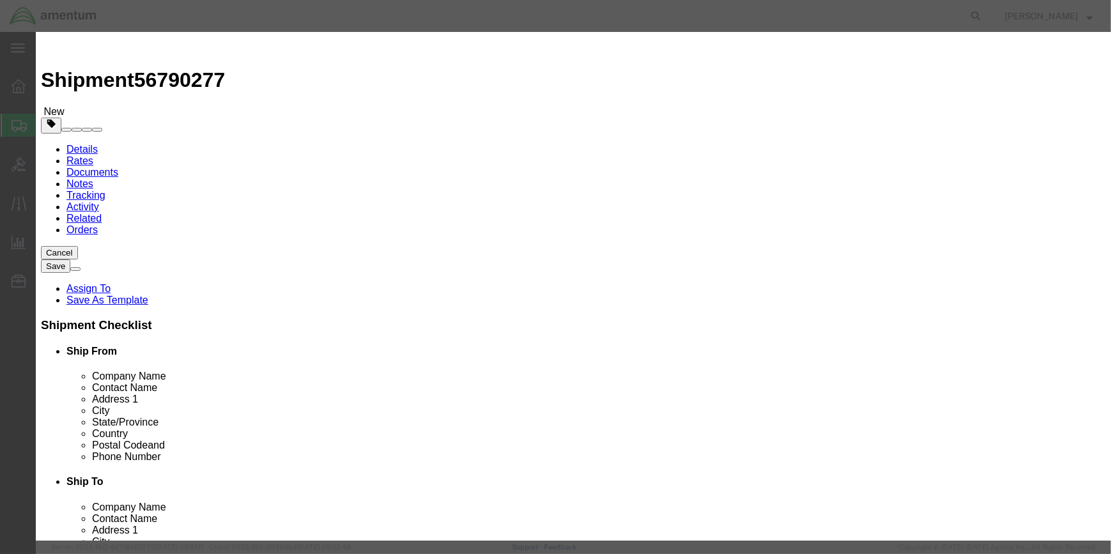
drag, startPoint x: 450, startPoint y: 213, endPoint x: 565, endPoint y: 215, distance: 115.1
click select "Select 1 Explosive 1.1 Explosive 1.2 Explosive 1.3 Explosive 1.4 Explosive 1.5 …"
select select "2.2 Non-Flammable Gas"
click link "Hazmat"
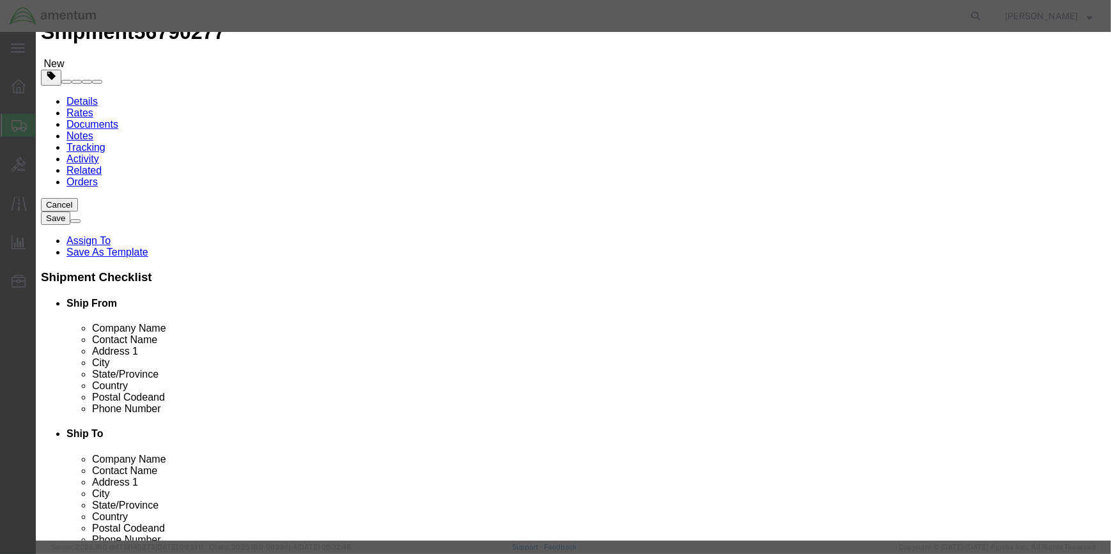
scroll to position [0, 0]
click input "checkbox"
checkbox input "true"
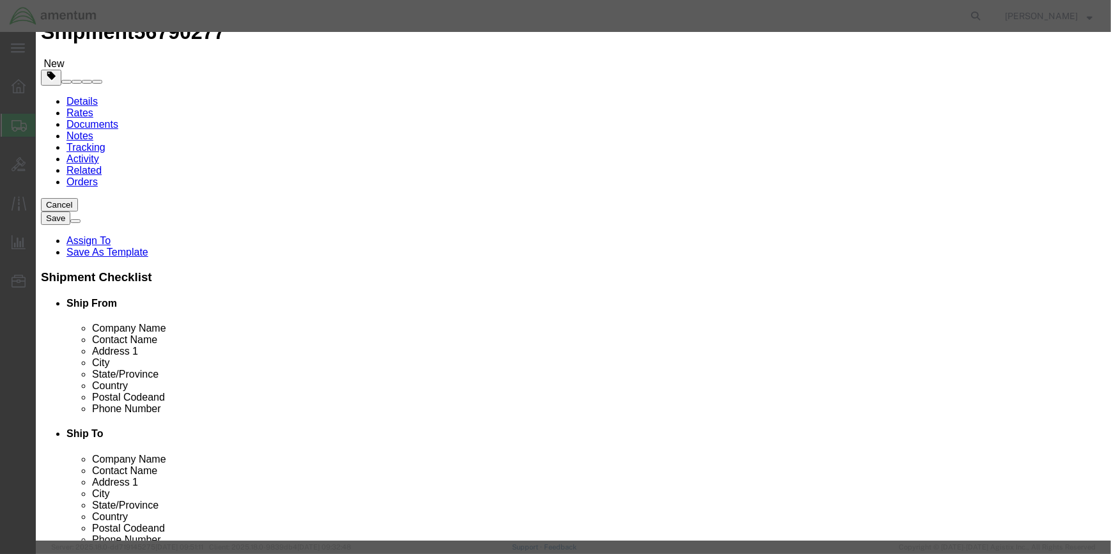
click link "Hazmat"
click input "text"
type input "SEA BOTTLE"
click input "text"
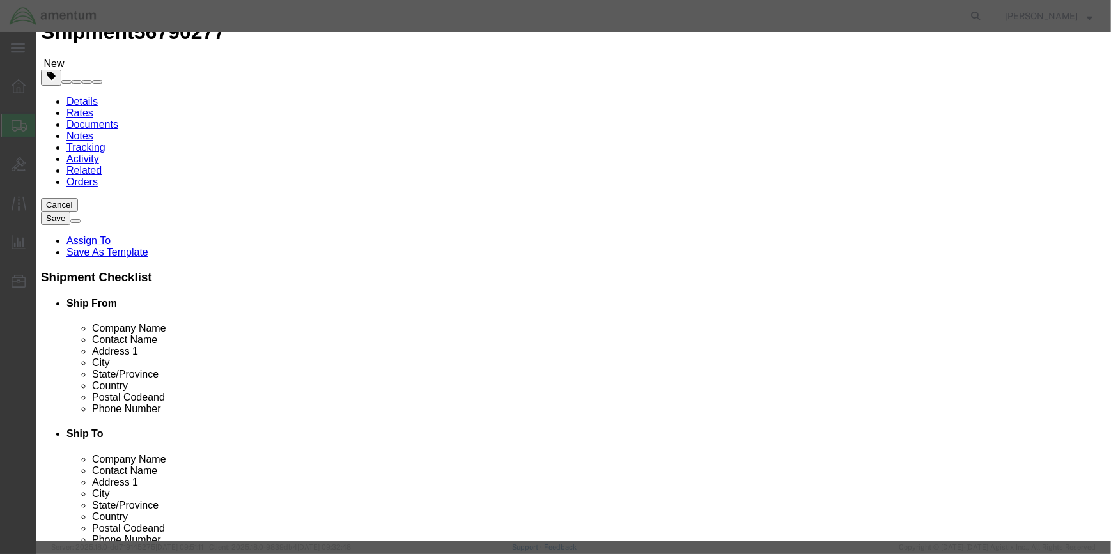
type input "1002"
select select "2.2 Non-Flammable Gas"
select select "BOXES"
select select "FIBERBOARD"
type input "200"
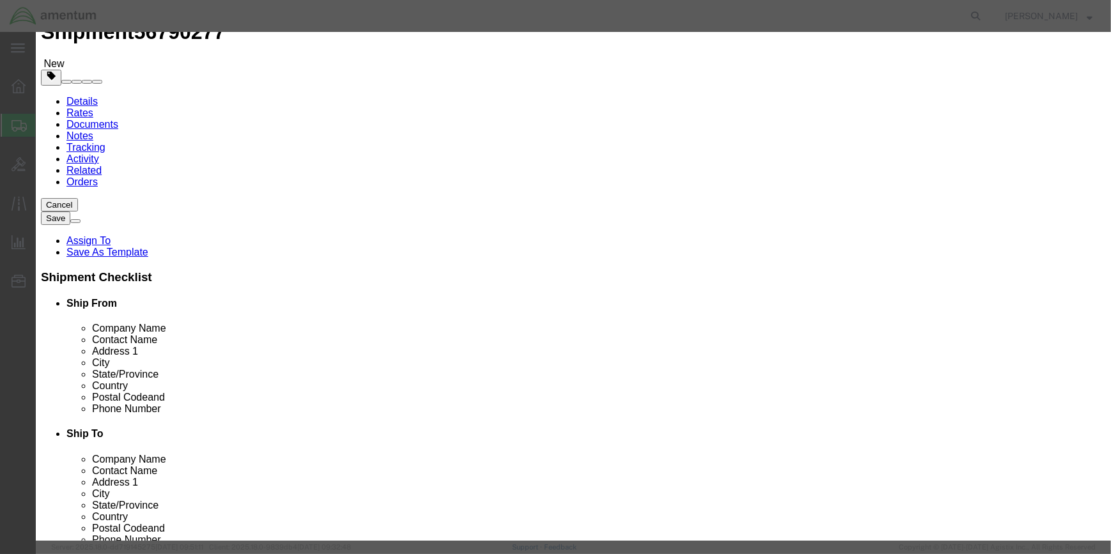
type input "4.8"
select select "KGS"
click input "text"
type input "CHEMTREC"
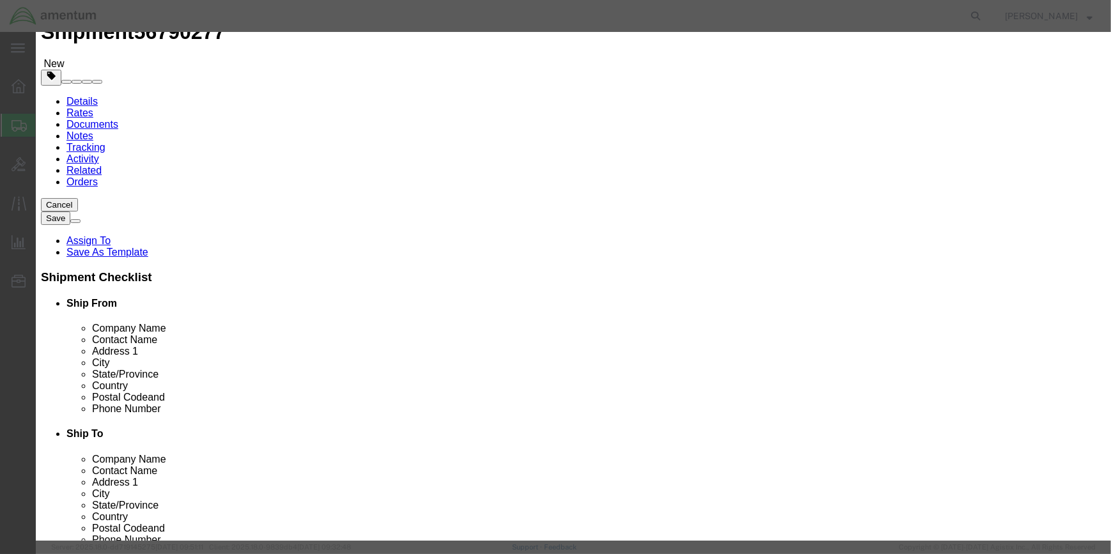
type input "CCN 216832"
type input "[PHONE_NUMBER]"
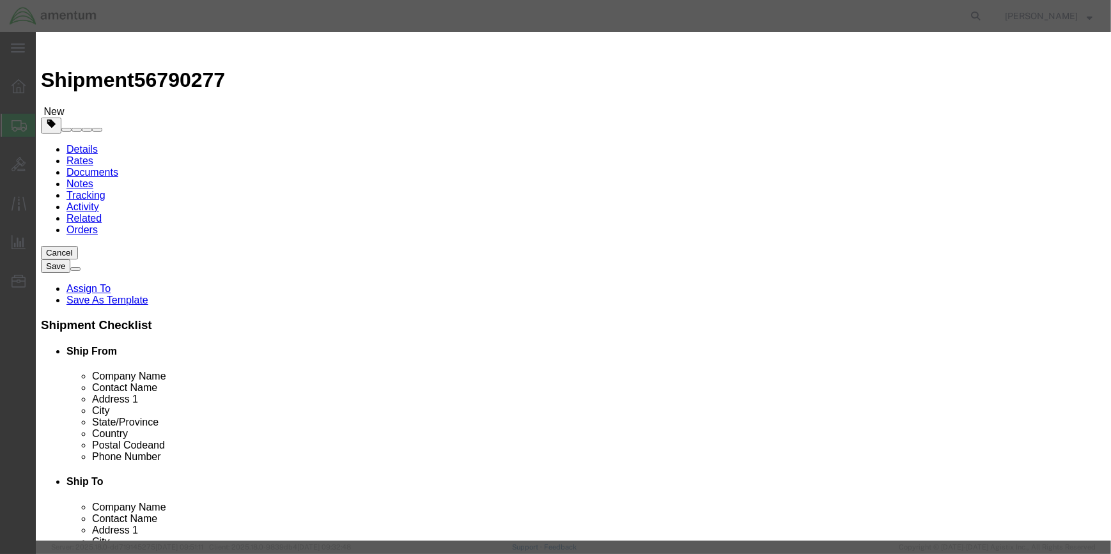
click button "Save & Close"
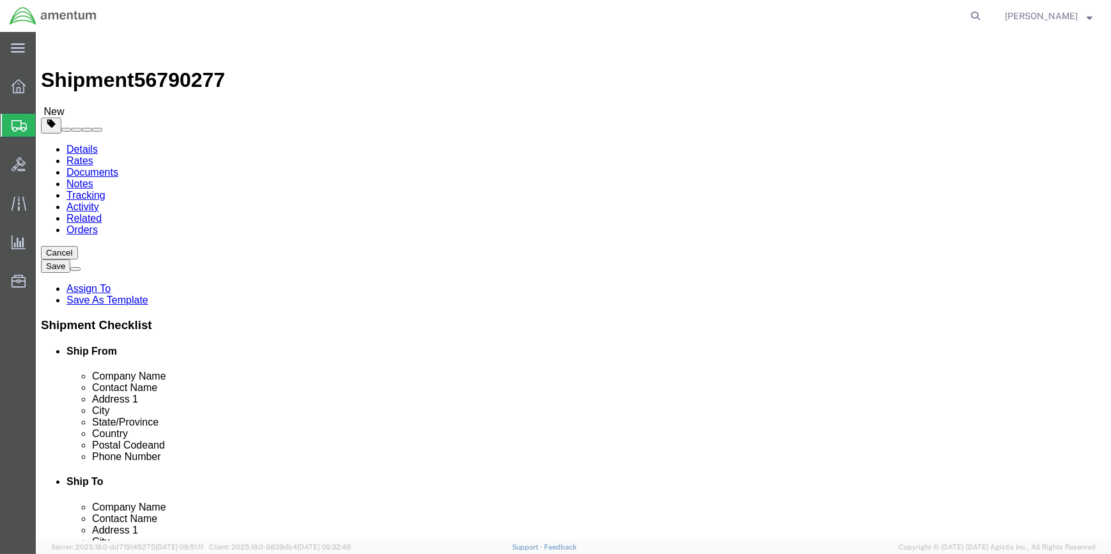
drag, startPoint x: 61, startPoint y: 81, endPoint x: 85, endPoint y: 105, distance: 34.3
click icon
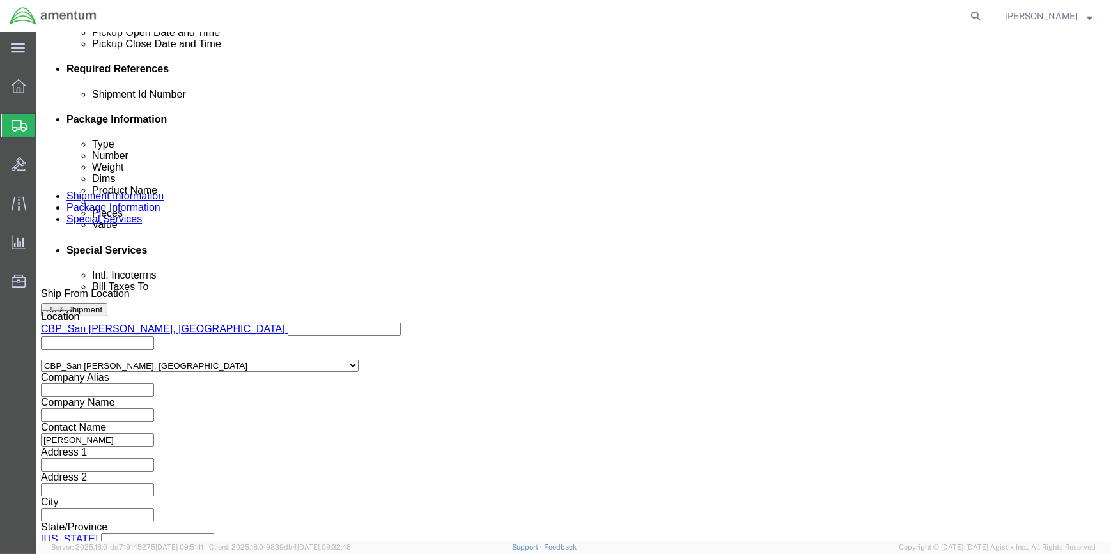
scroll to position [612, 0]
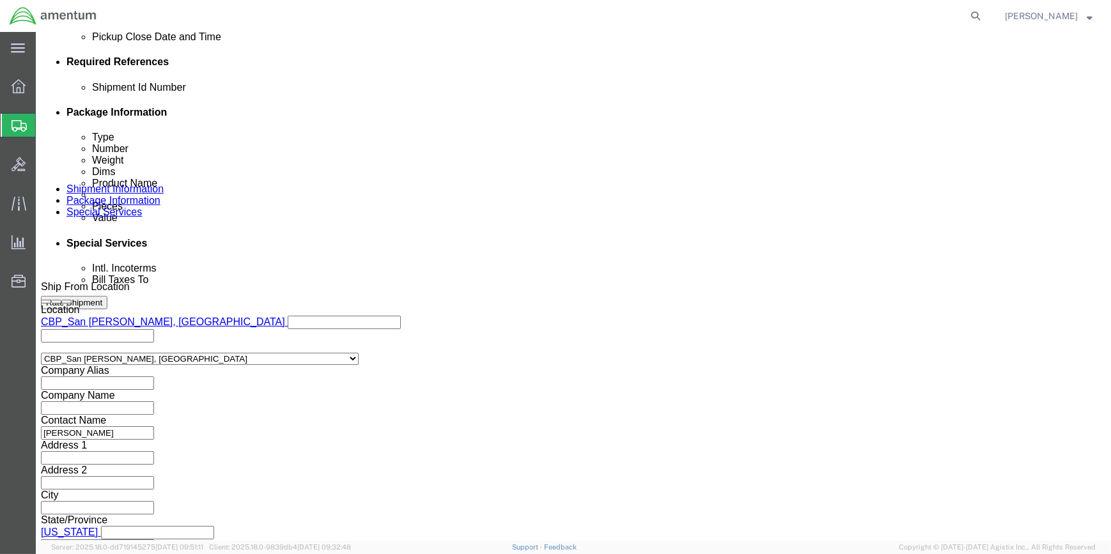
click icon
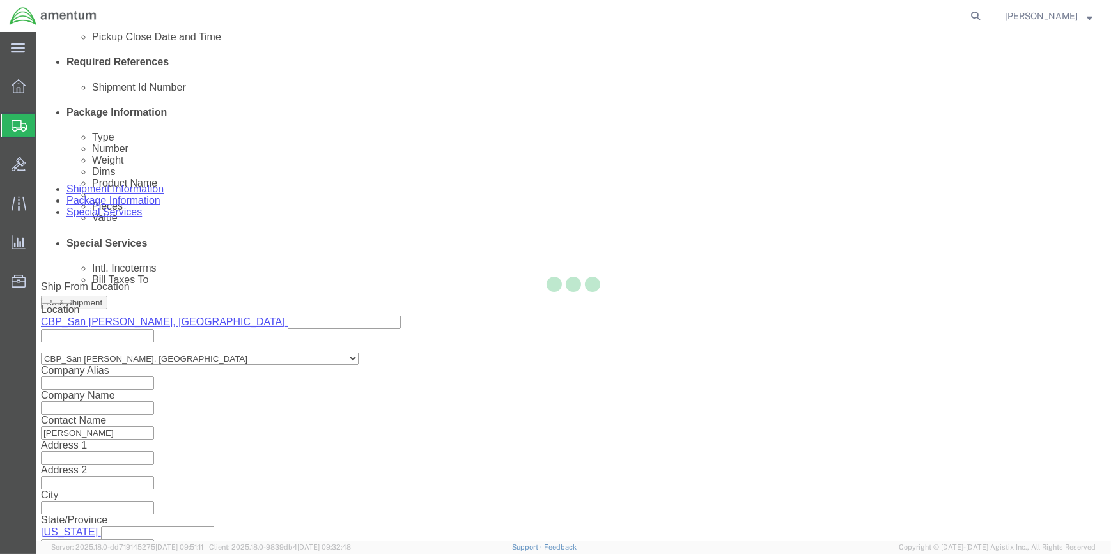
scroll to position [25, 0]
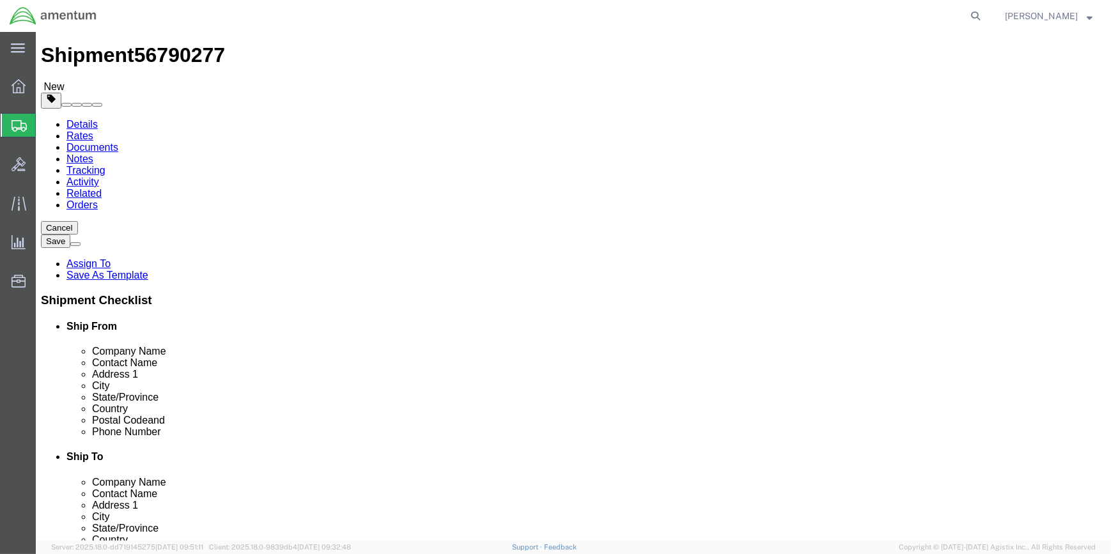
click select "Select Recipient Account Sender/Shipper Third Party Account"
select select "THRD"
click select "Select Recipient Account Sender/Shipper Third Party Account"
select select
click select "Select DHL FedEx Express UPS"
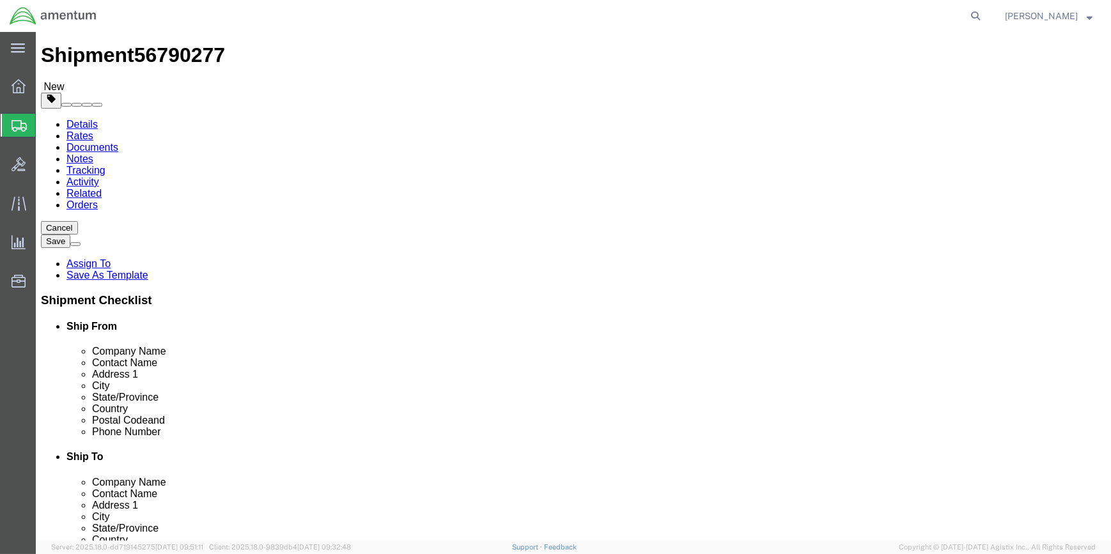
select select "FedEx Express"
click select "Select DHL FedEx Express UPS"
click input "text"
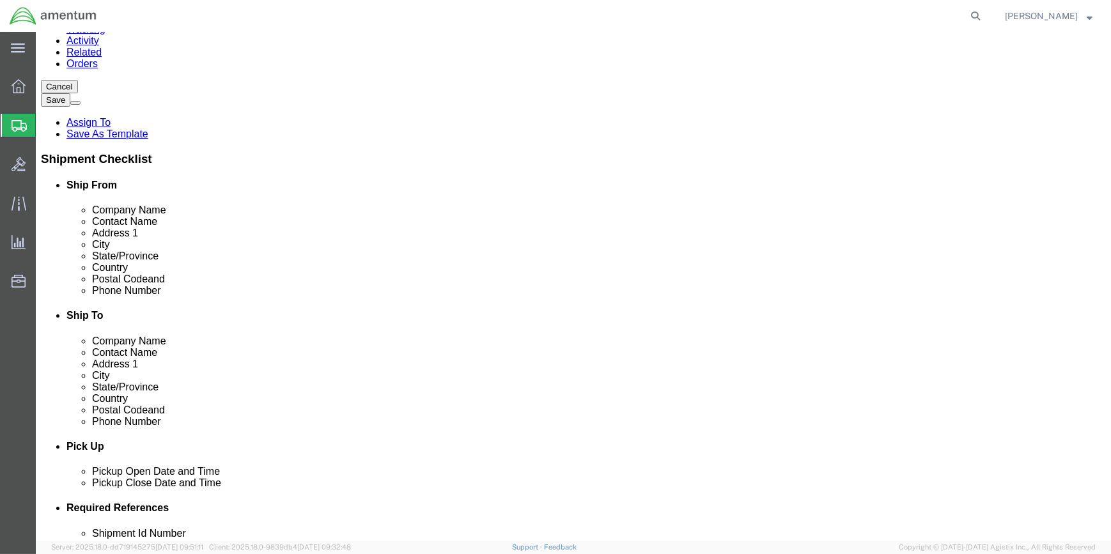
scroll to position [230, 0]
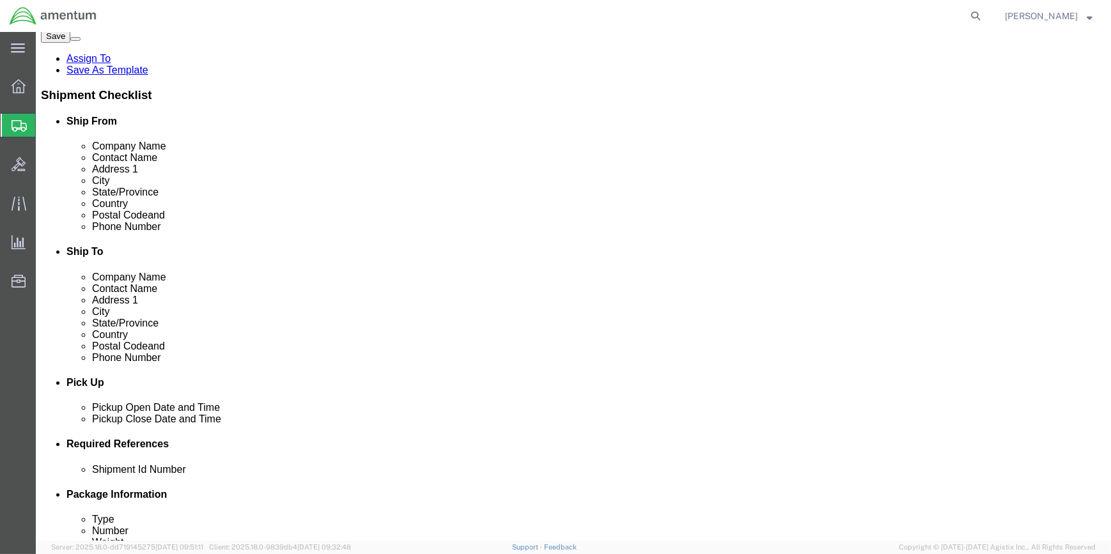
type input "279275411"
drag, startPoint x: 910, startPoint y: 460, endPoint x: 916, endPoint y: 473, distance: 14.6
click div "Cancel Save Assign To Save As Template Shipment Checklist Ship From Company Nam…"
drag, startPoint x: 916, startPoint y: 473, endPoint x: 922, endPoint y: 486, distance: 14.6
click button "Rate Shipment"
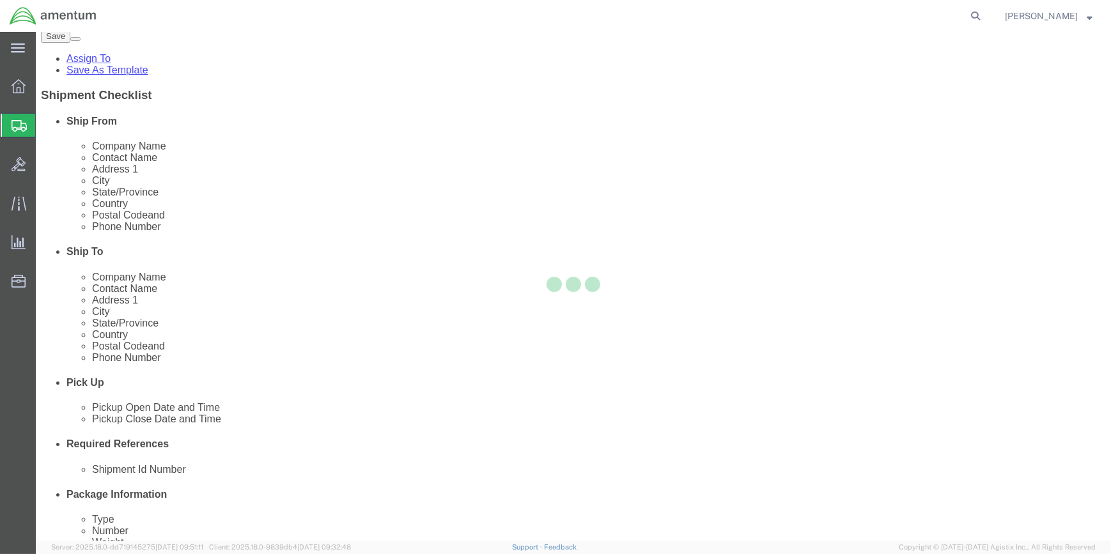
select select "49914"
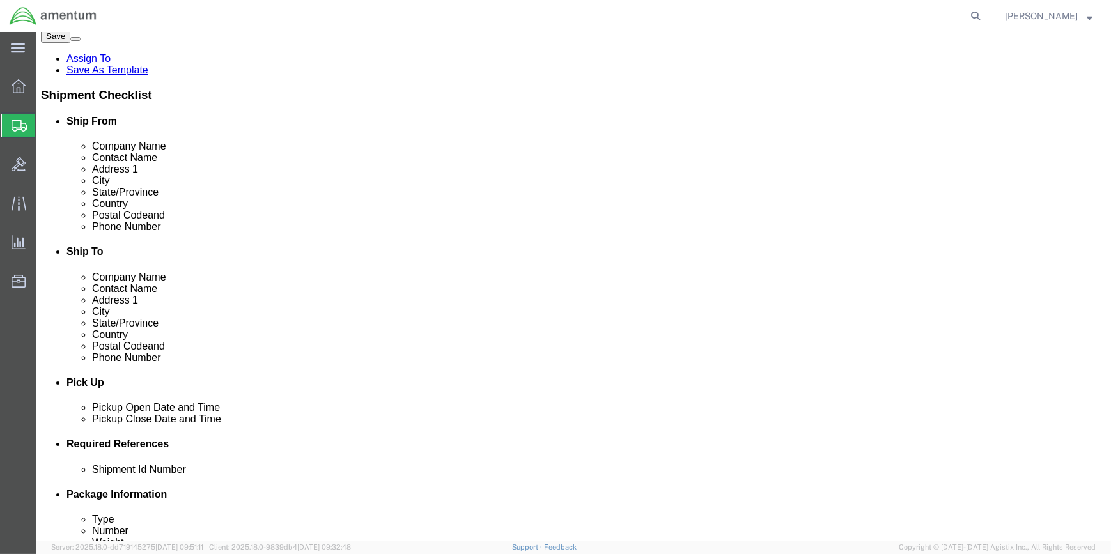
drag, startPoint x: 107, startPoint y: 14, endPoint x: 179, endPoint y: 17, distance: 71.7
click div "Shipment 56790277 New"
drag, startPoint x: 178, startPoint y: 17, endPoint x: 163, endPoint y: 17, distance: 14.7
copy span "56790277"
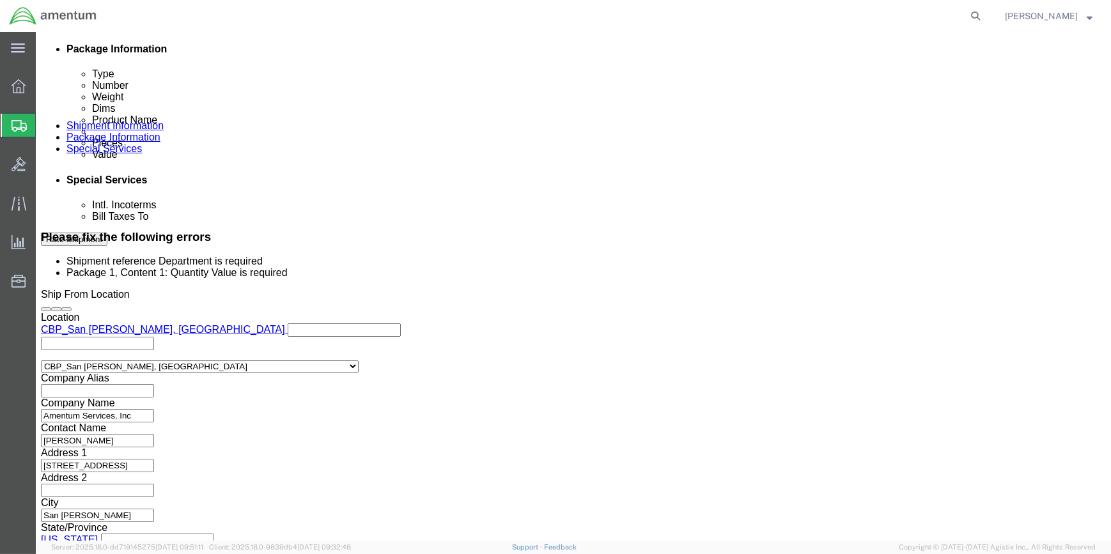
scroll to position [677, 0]
click input "text"
type input "CBP"
click input "CBP"
type input "C"
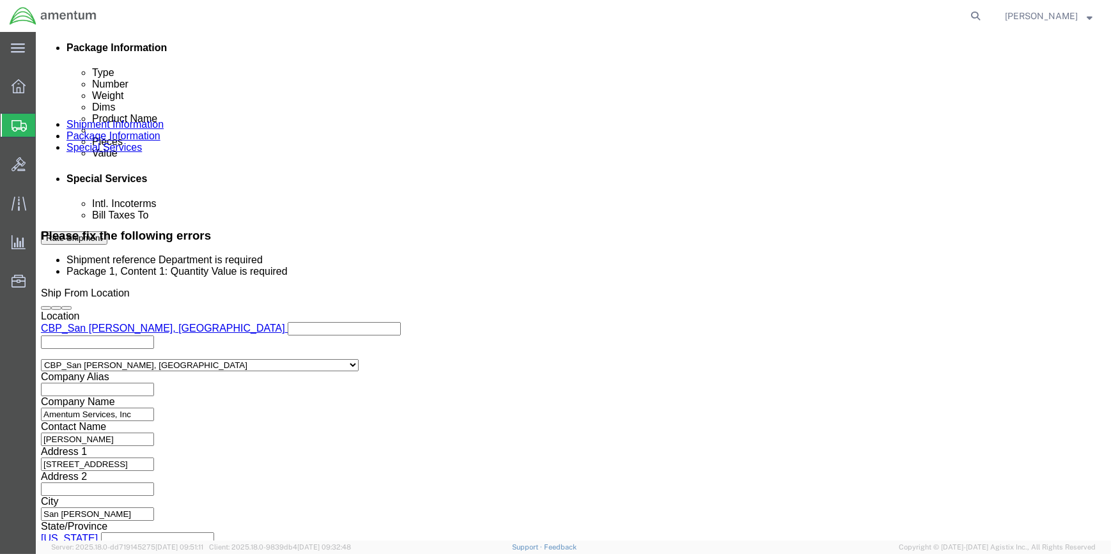
click div "Customer Ref"
click label "Customer Ref"
click div "Shipment Id Number 56790277 Department CBP Select Account Type Activity ID Airl…"
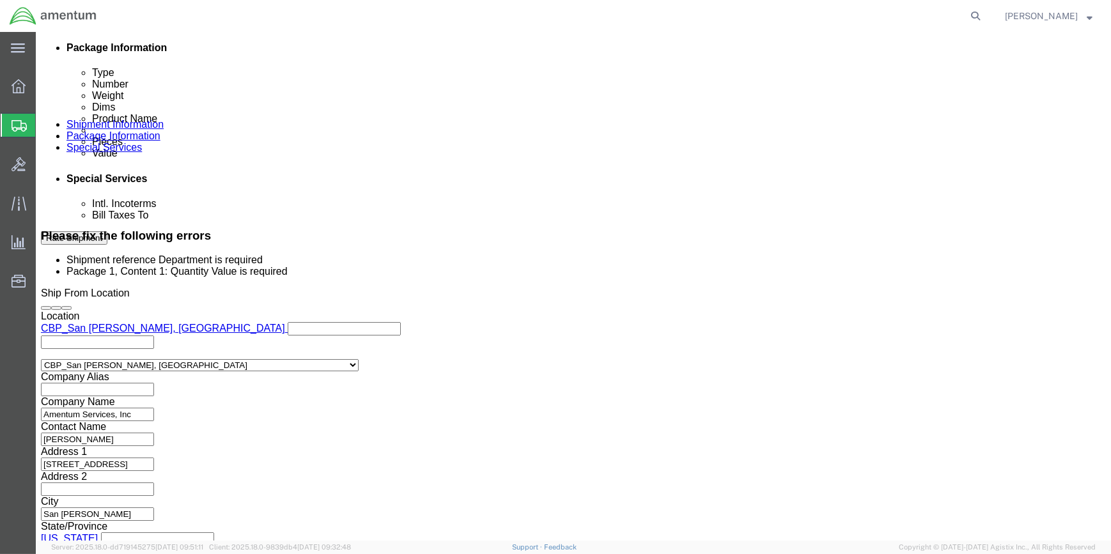
click div "Customer Ref"
click button "Rate Shipment"
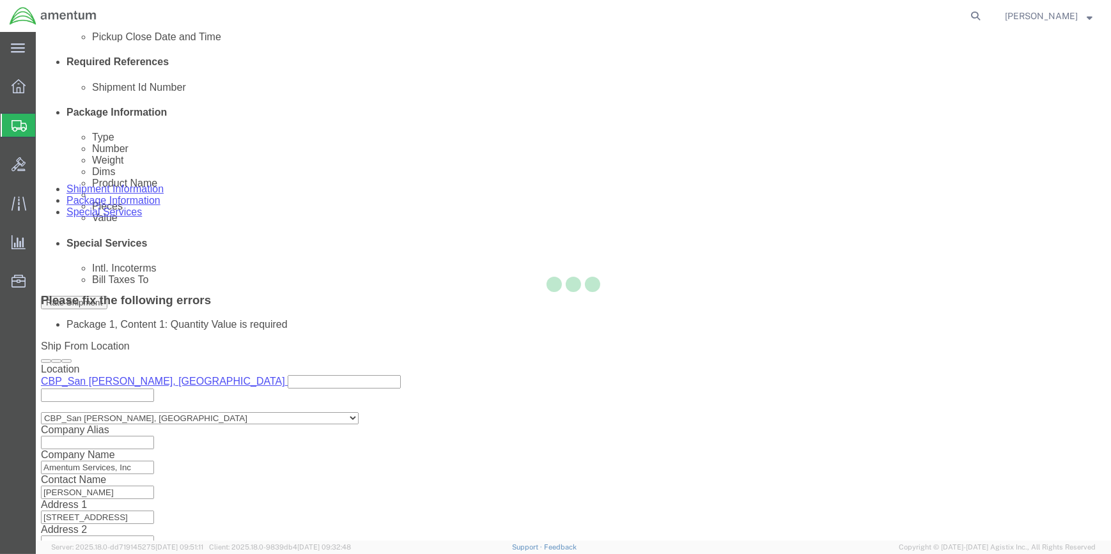
scroll to position [120, 0]
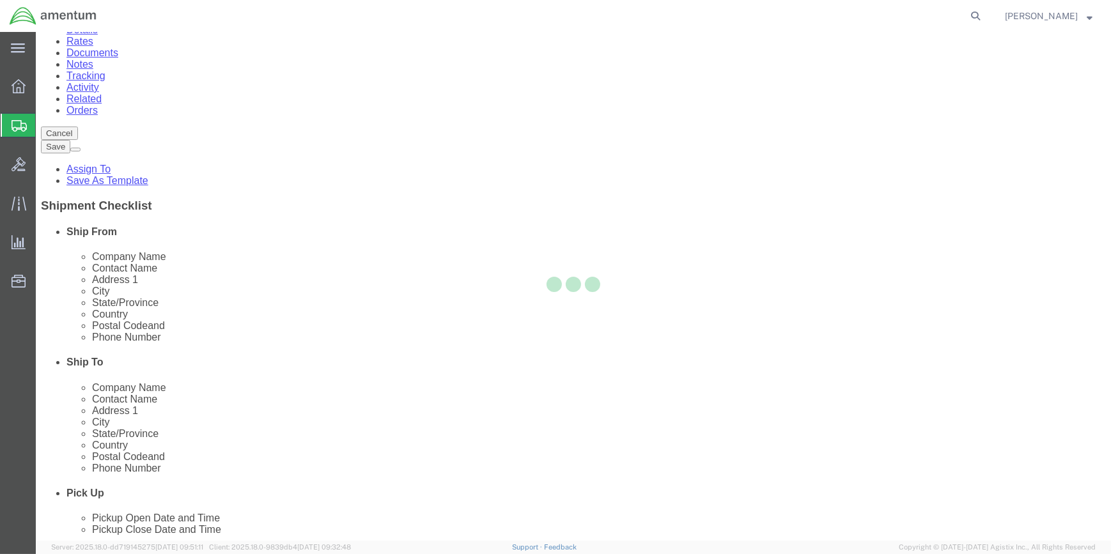
select select "CBOX"
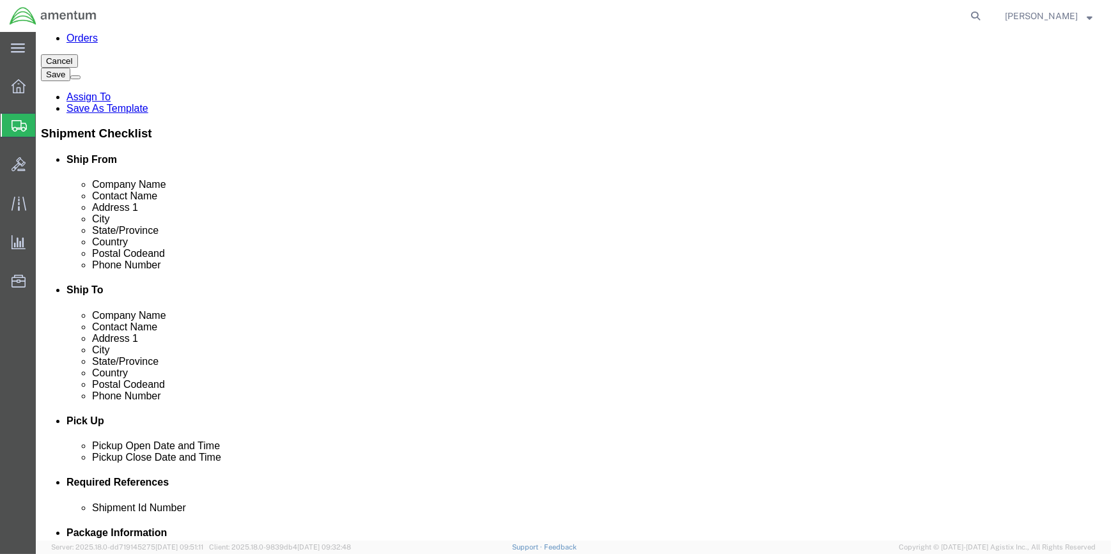
scroll to position [193, 0]
click dd "0.06 USD"
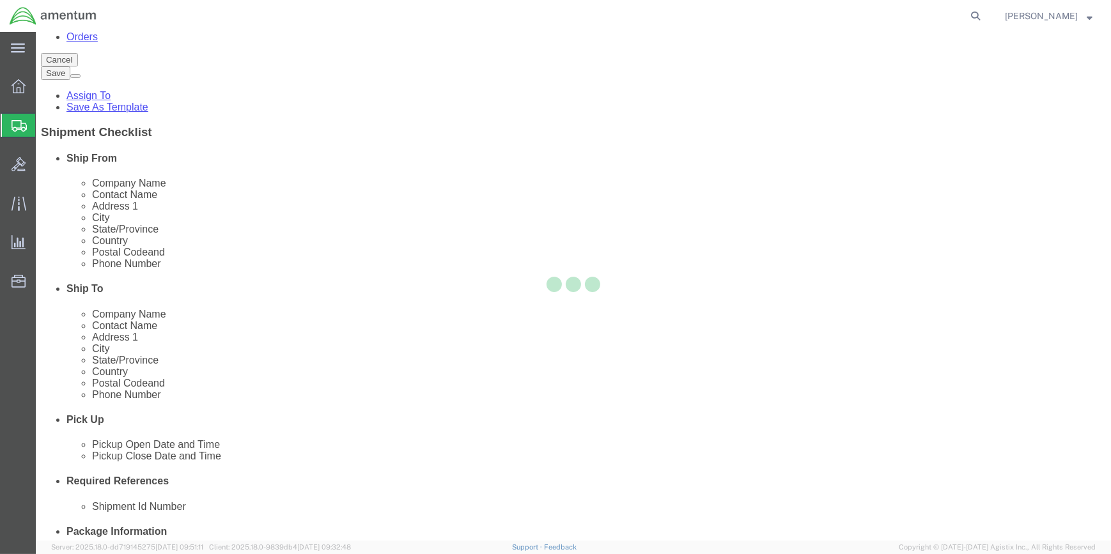
scroll to position [141, 0]
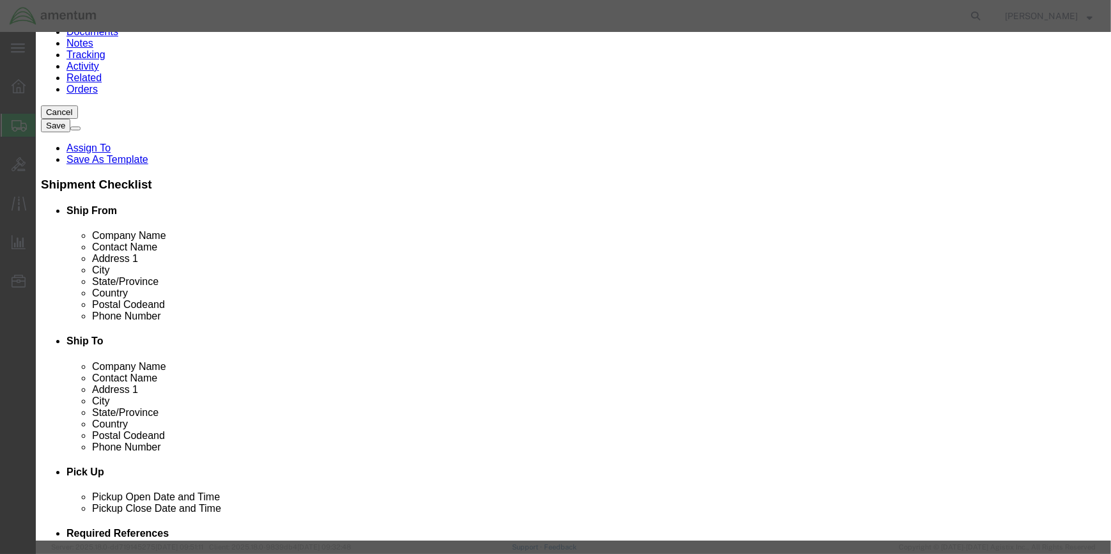
click input "0.00"
type input "0"
type input "6"
type input "0.36"
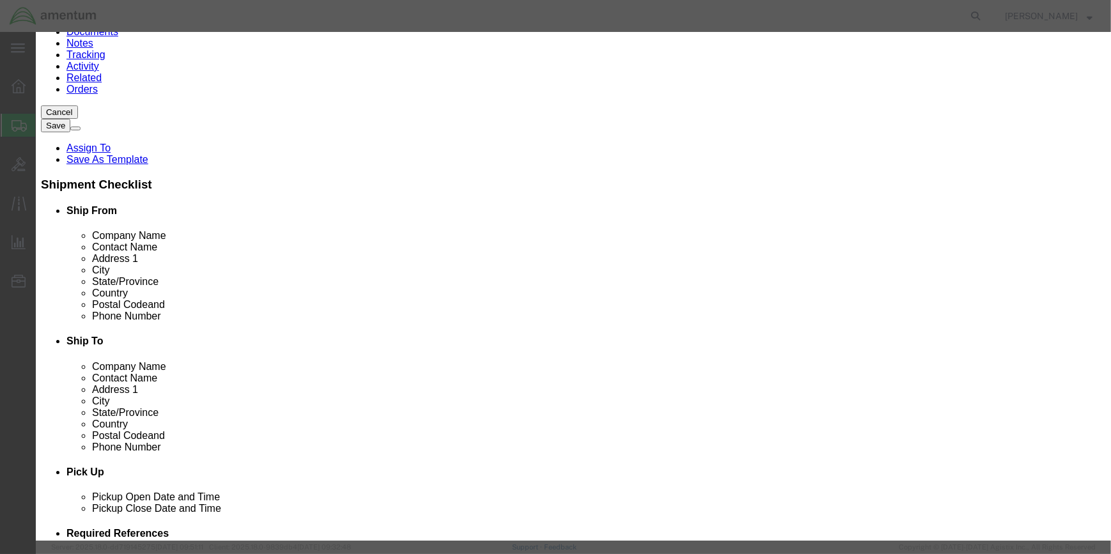
drag, startPoint x: 811, startPoint y: 440, endPoint x: 716, endPoint y: 418, distance: 97.8
click button "Save & Close"
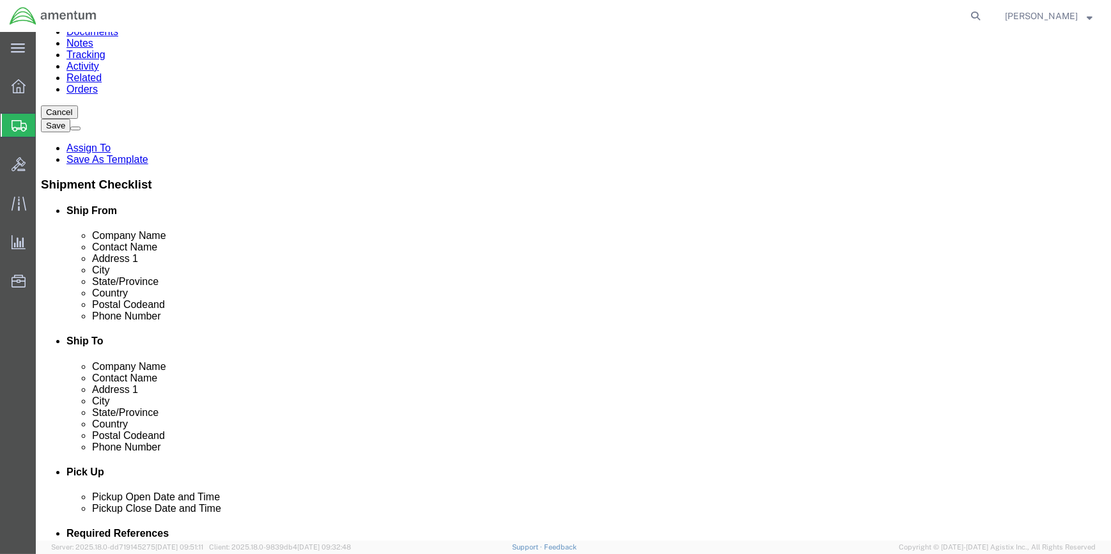
scroll to position [140, 0]
click dd "6.00 Each"
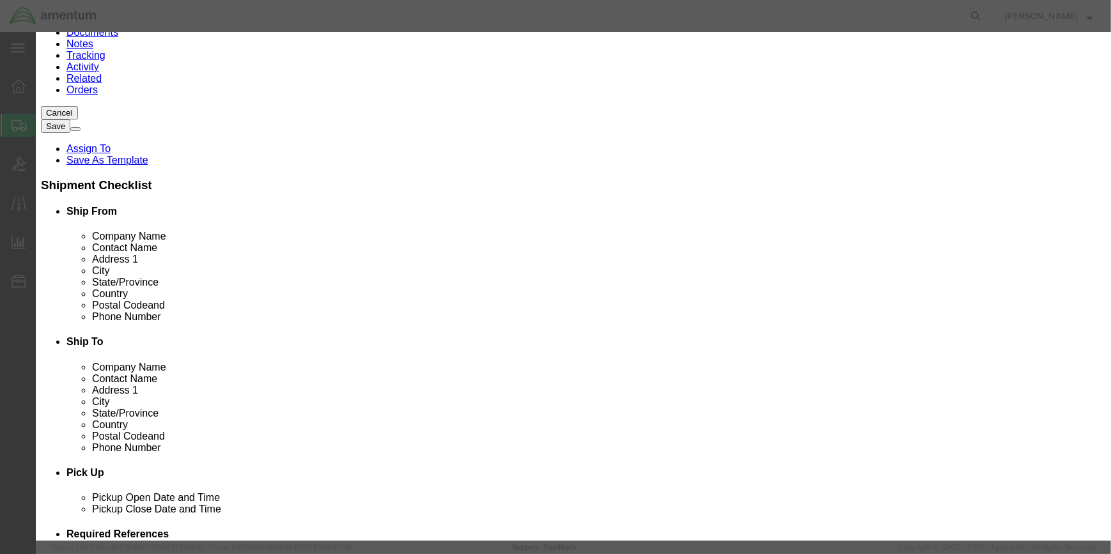
click button "Save & Close"
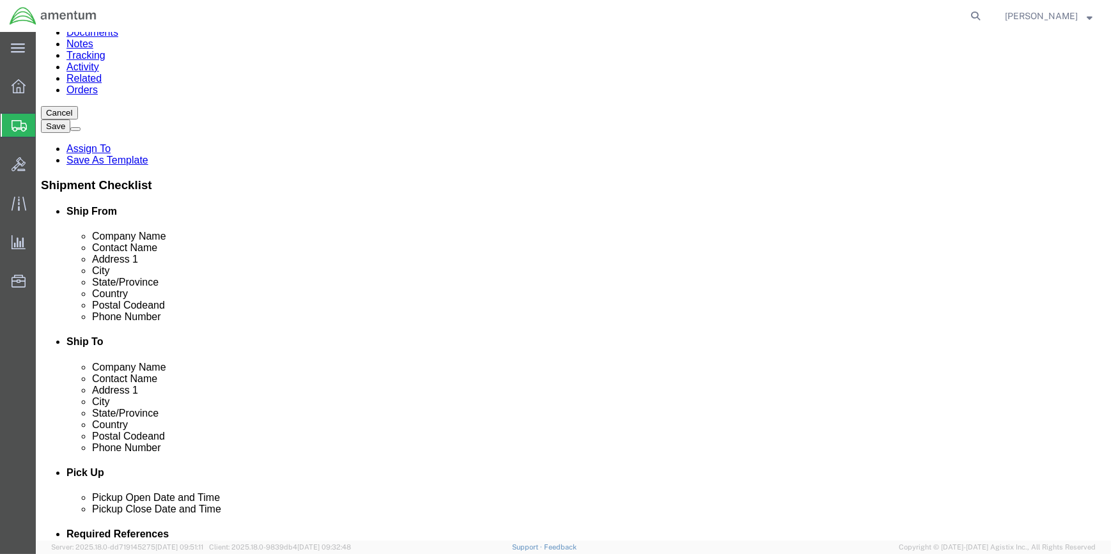
drag, startPoint x: 928, startPoint y: 484, endPoint x: 891, endPoint y: 478, distance: 37.5
click button "Rate Shipment"
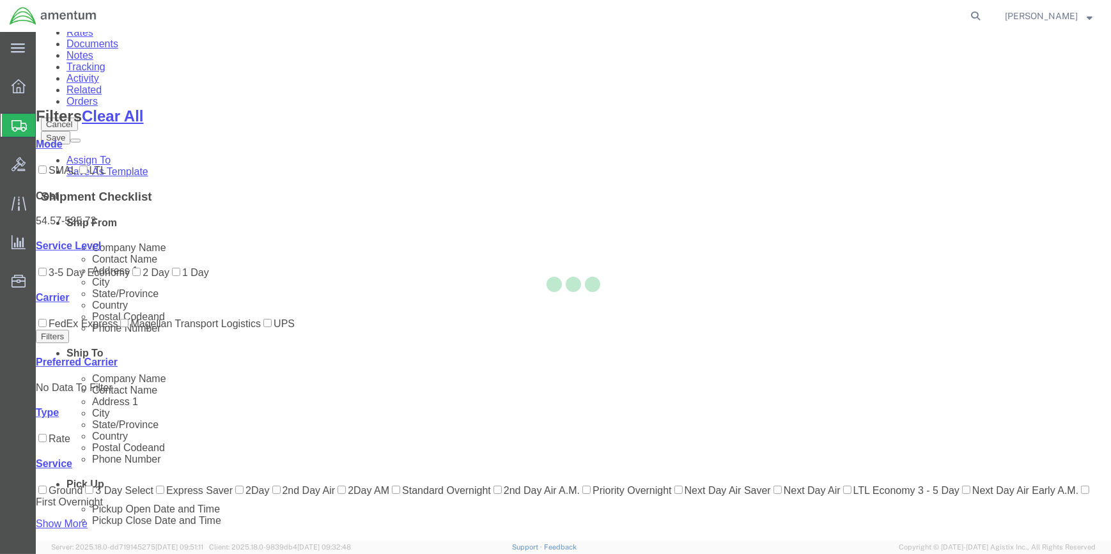
scroll to position [102, 0]
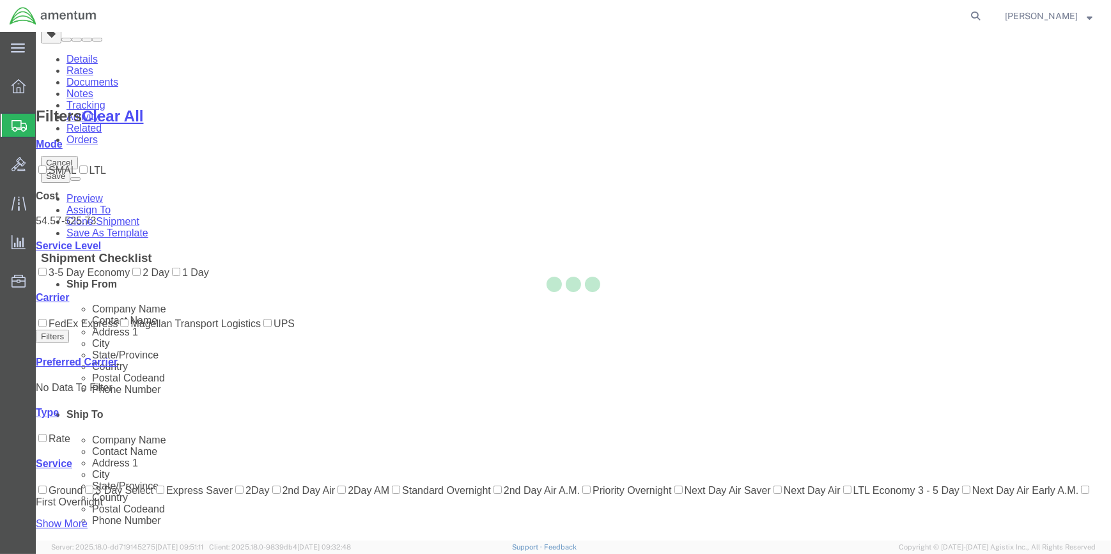
scroll to position [0, 0]
